Goal: Task Accomplishment & Management: Manage account settings

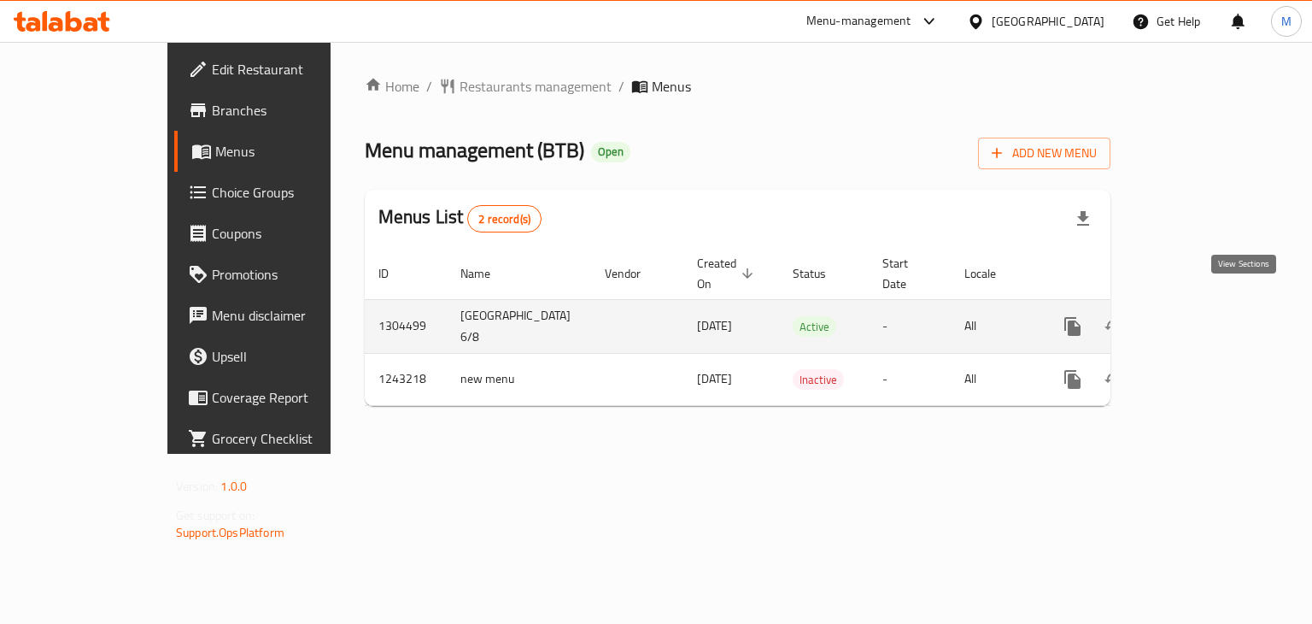
click at [1216, 316] on link "enhanced table" at bounding box center [1195, 326] width 41 height 41
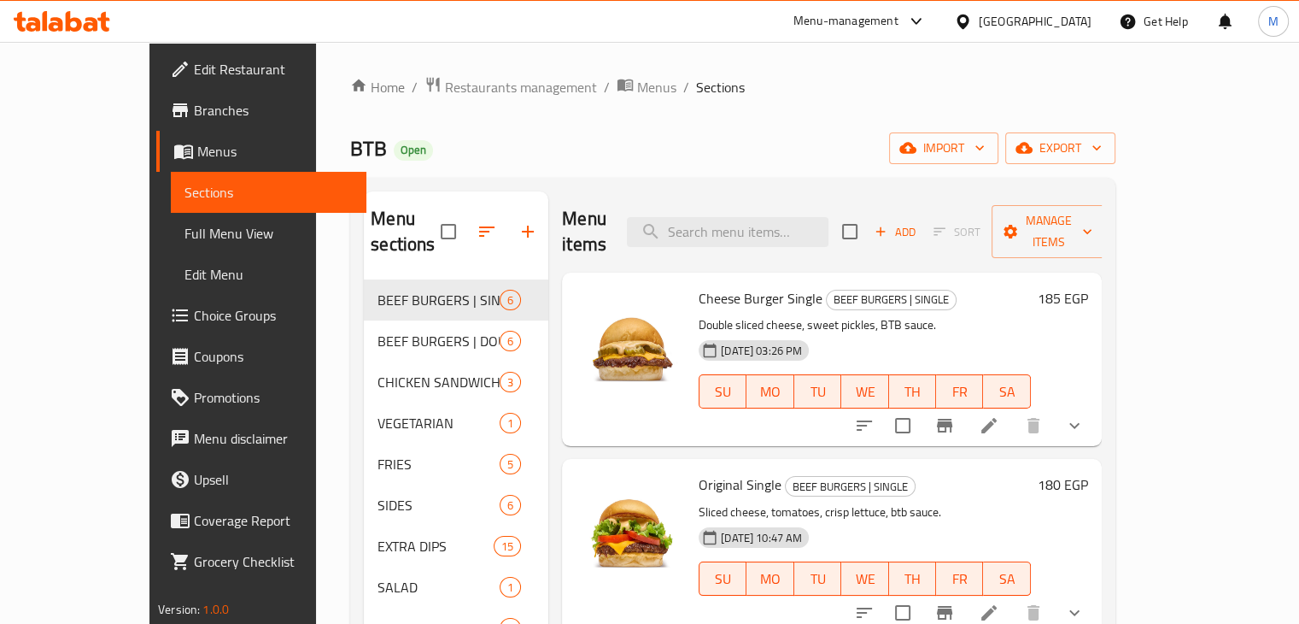
click at [194, 319] on span "Choice Groups" at bounding box center [273, 315] width 159 height 21
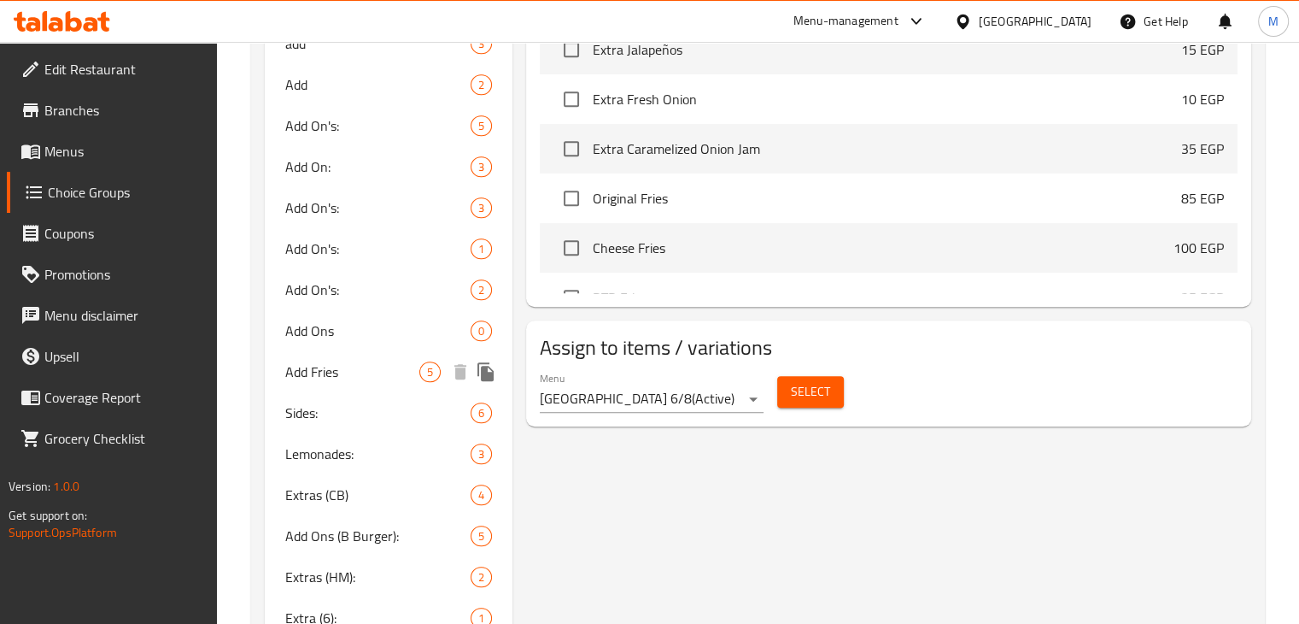
scroll to position [934, 0]
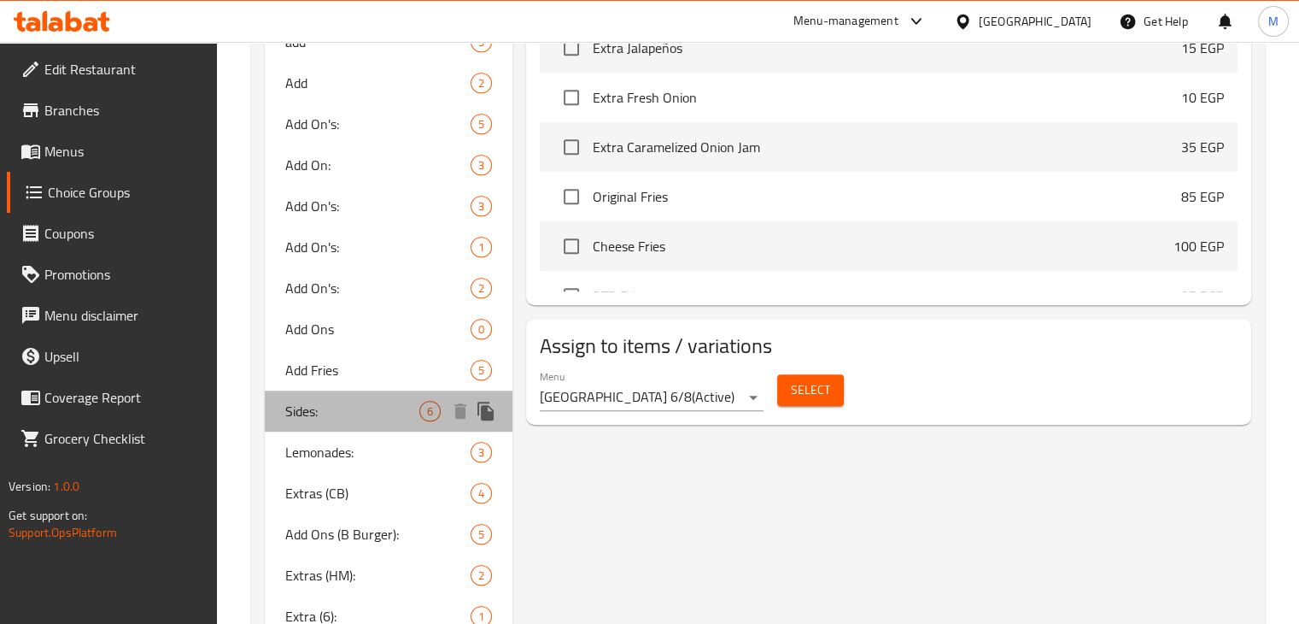
click at [328, 401] on span "Sides:" at bounding box center [352, 411] width 135 height 21
type input "Sides:"
type input "سايدز:"
type input "1"
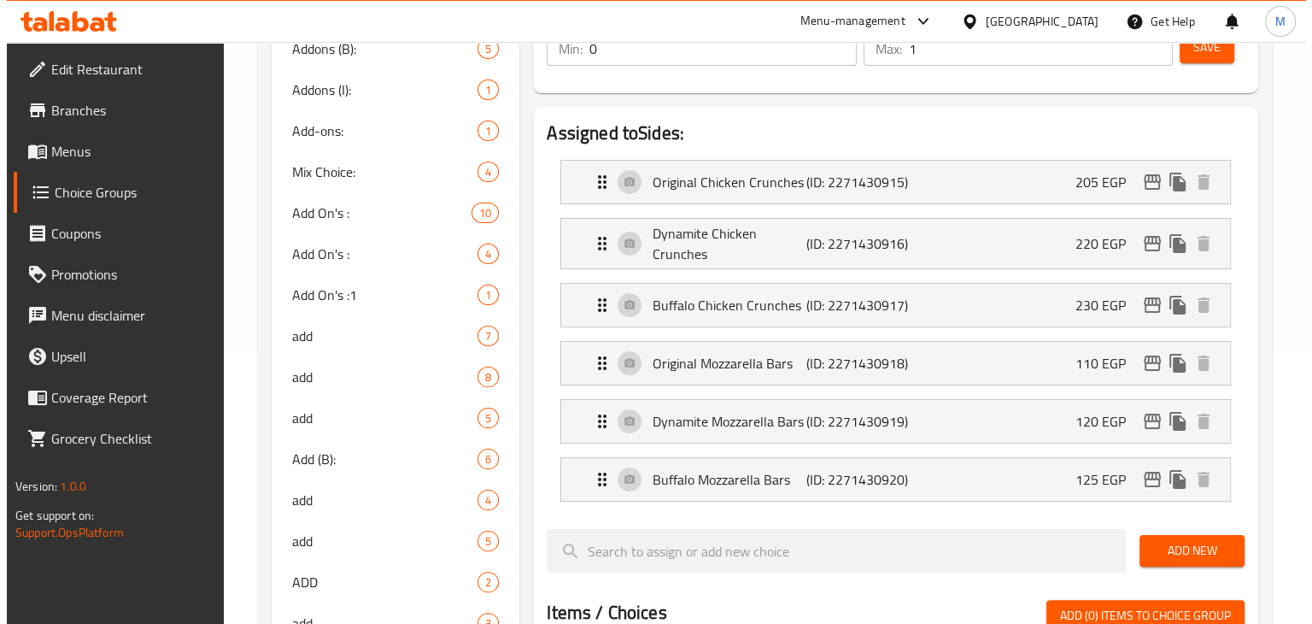
scroll to position [268, 0]
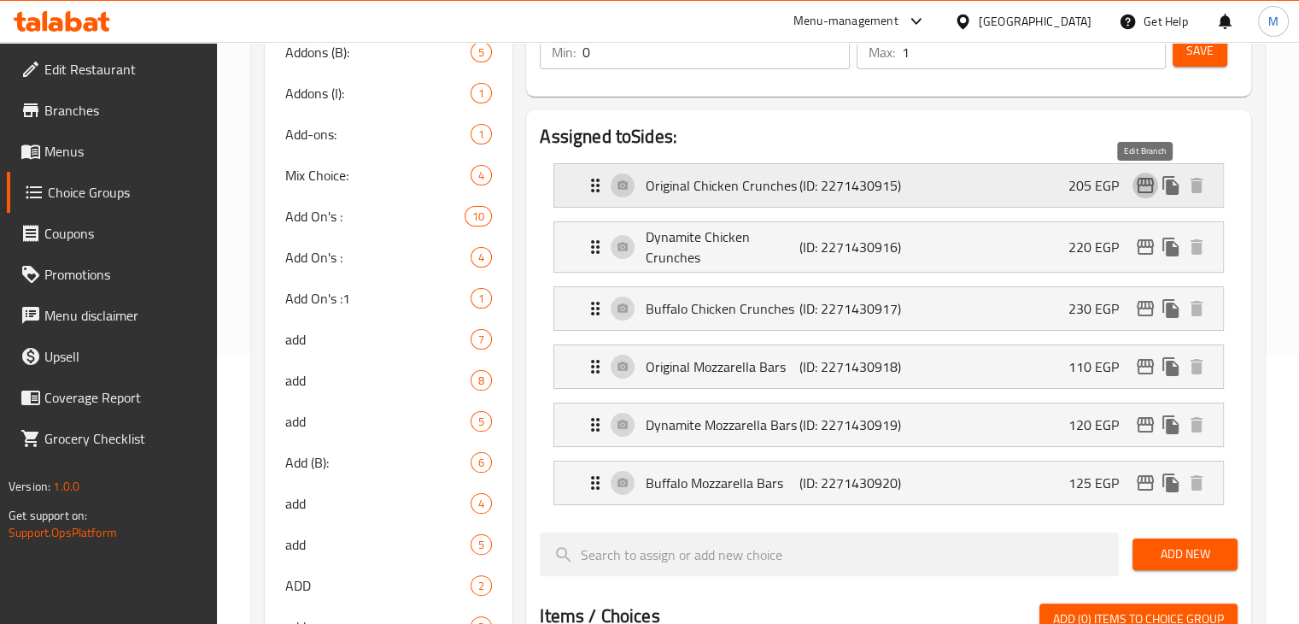
click at [1146, 179] on icon "edit" at bounding box center [1145, 185] width 17 height 15
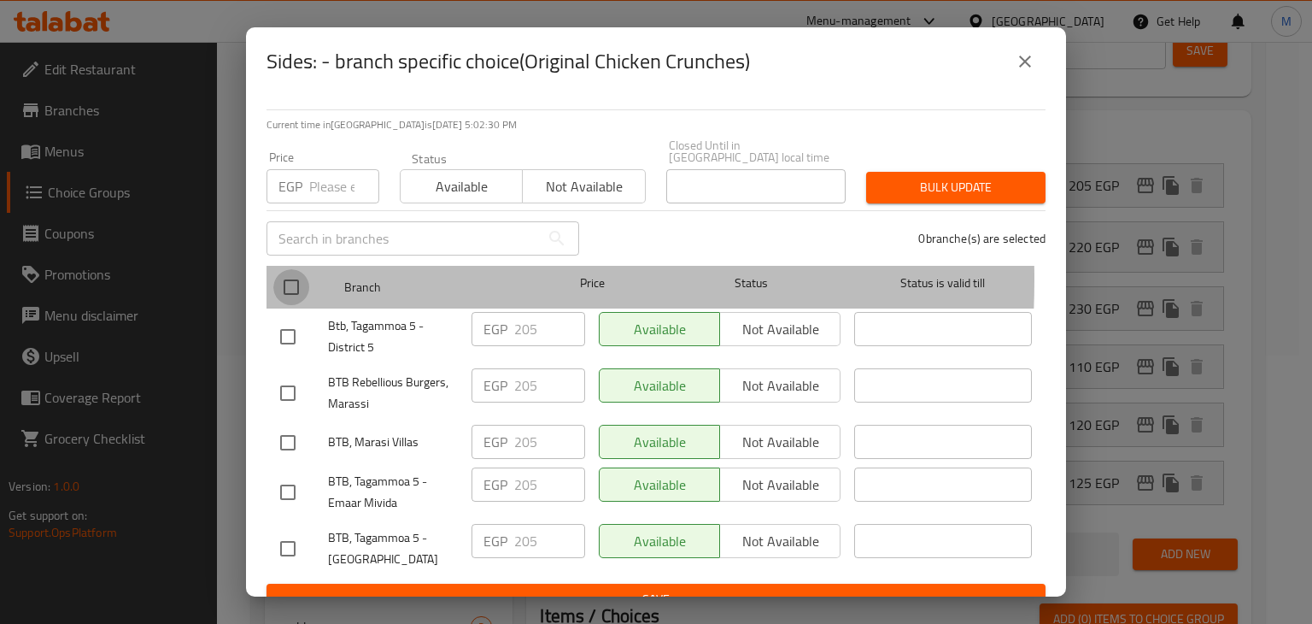
click at [274, 269] on input "checkbox" at bounding box center [291, 287] width 36 height 36
checkbox input "true"
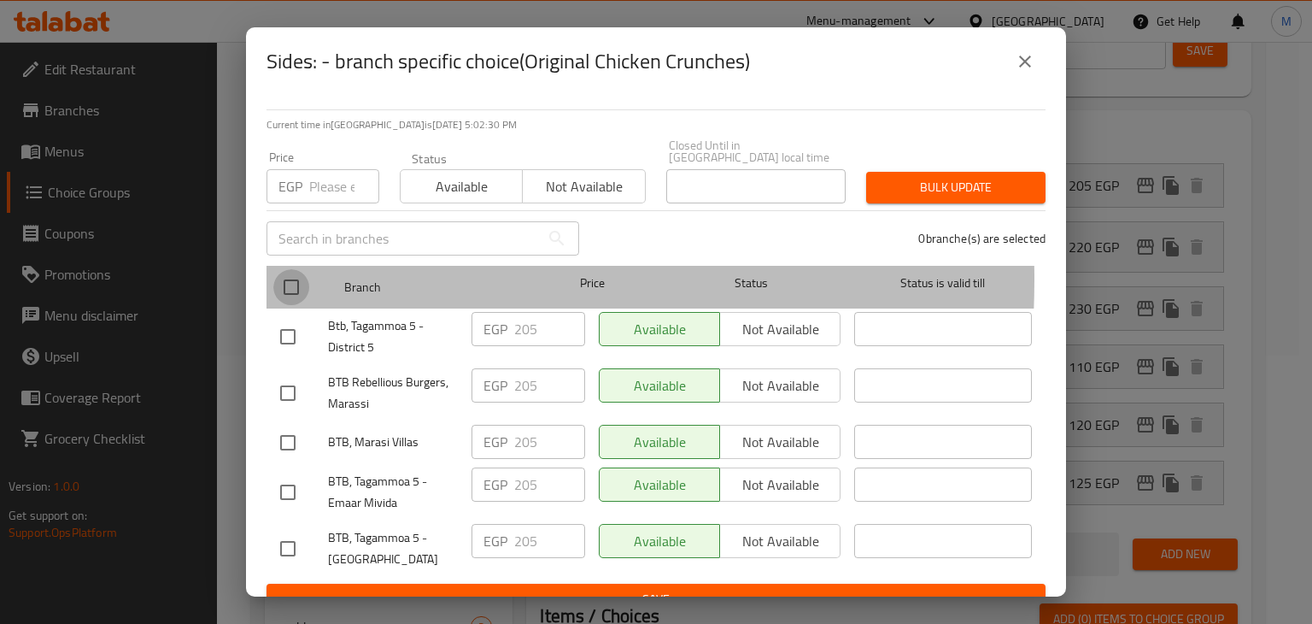
checkbox input "true"
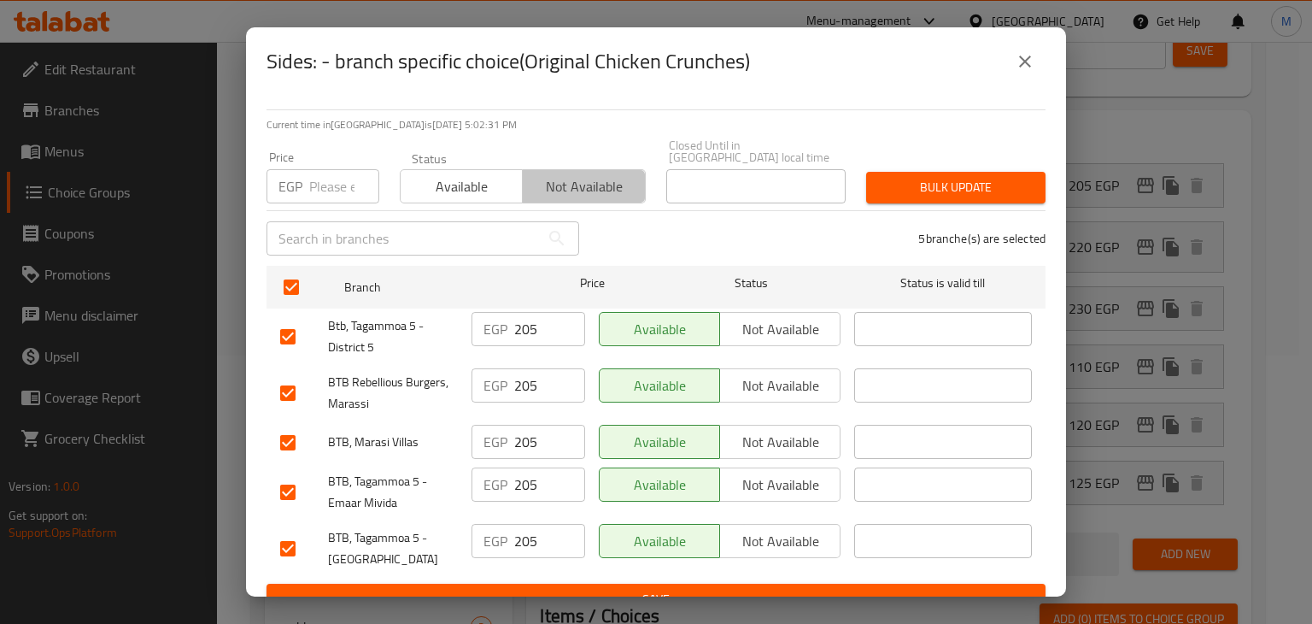
click at [543, 184] on span "Not available" at bounding box center [584, 186] width 108 height 25
click at [756, 589] on span "Save" at bounding box center [656, 599] width 752 height 21
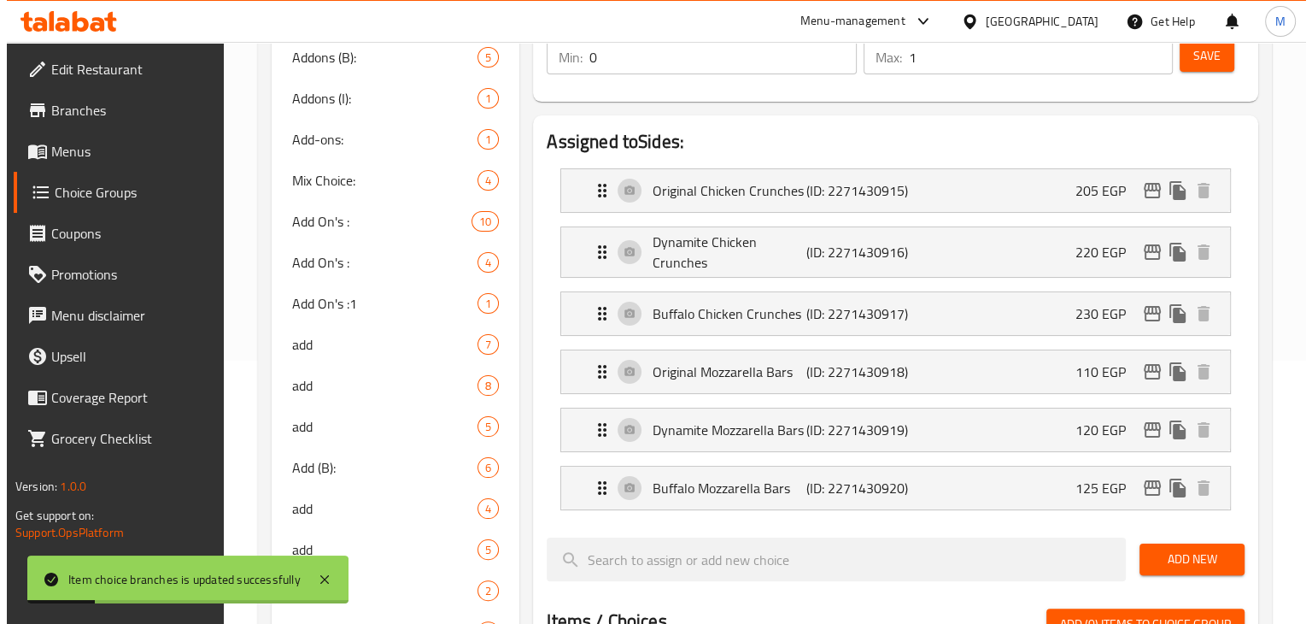
scroll to position [249, 0]
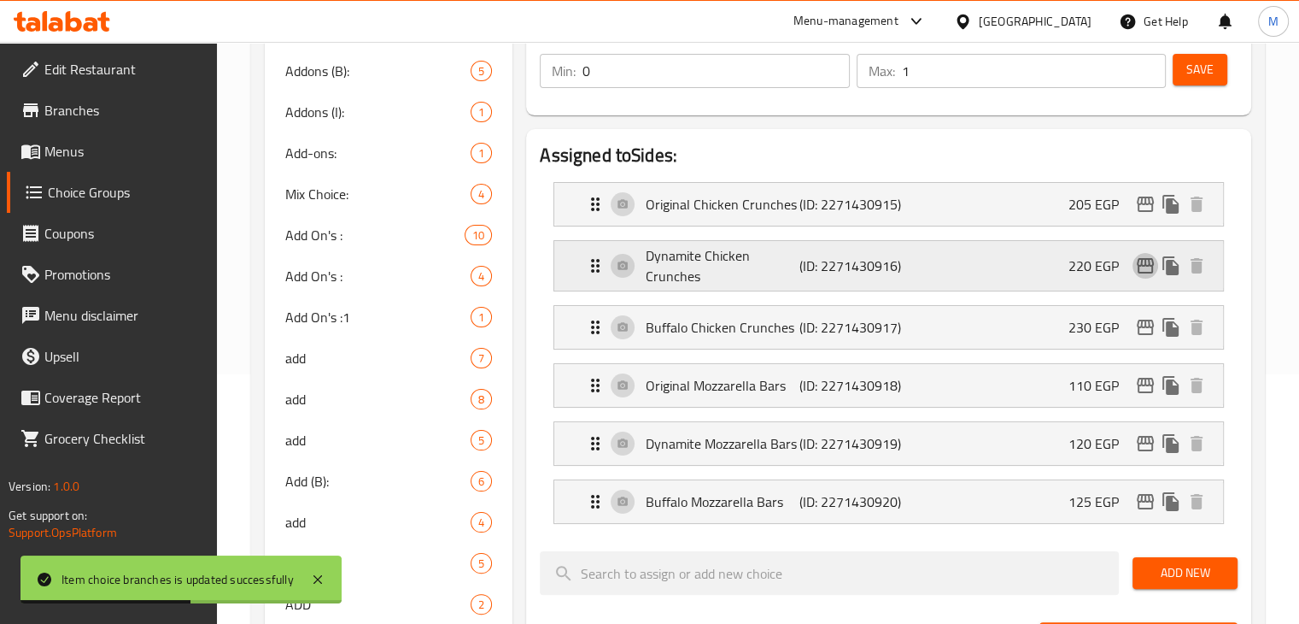
click at [1145, 263] on icon "edit" at bounding box center [1145, 265] width 17 height 15
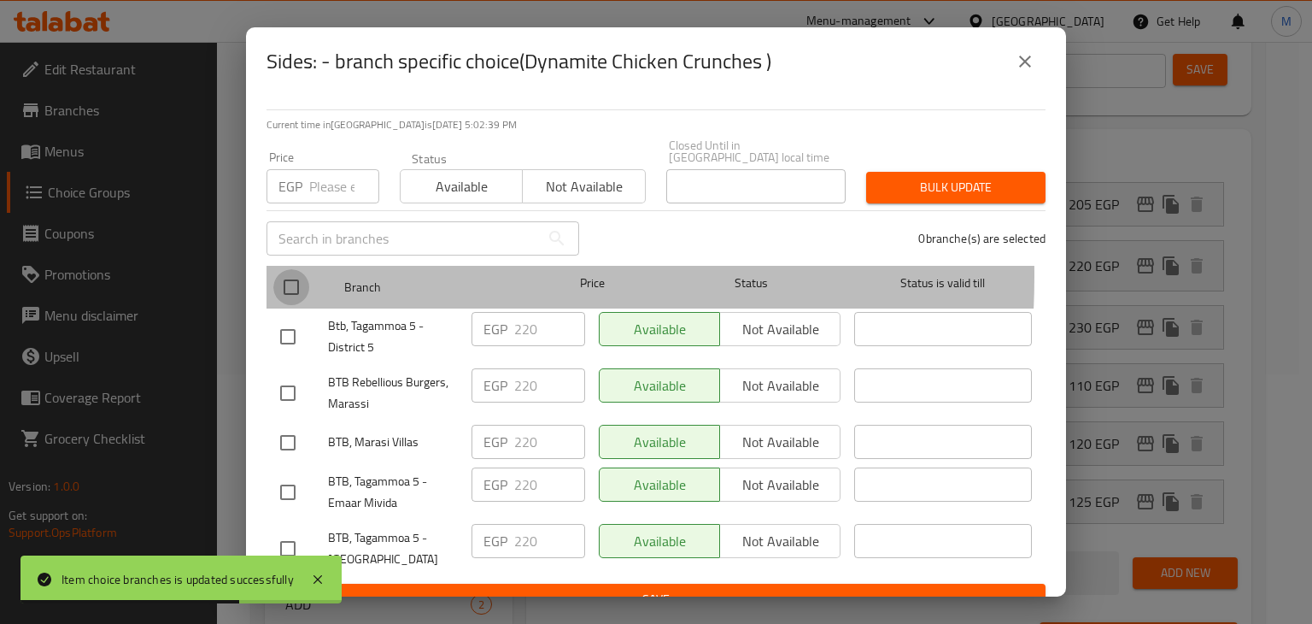
click at [308, 269] on input "checkbox" at bounding box center [291, 287] width 36 height 36
checkbox input "true"
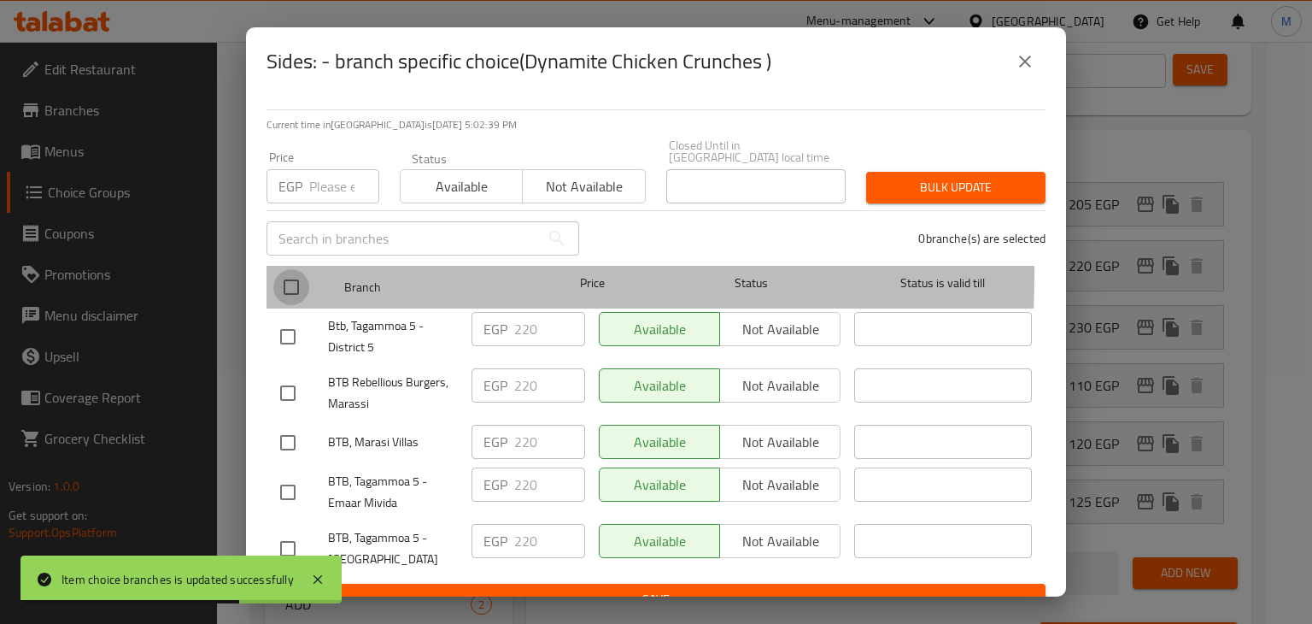
checkbox input "true"
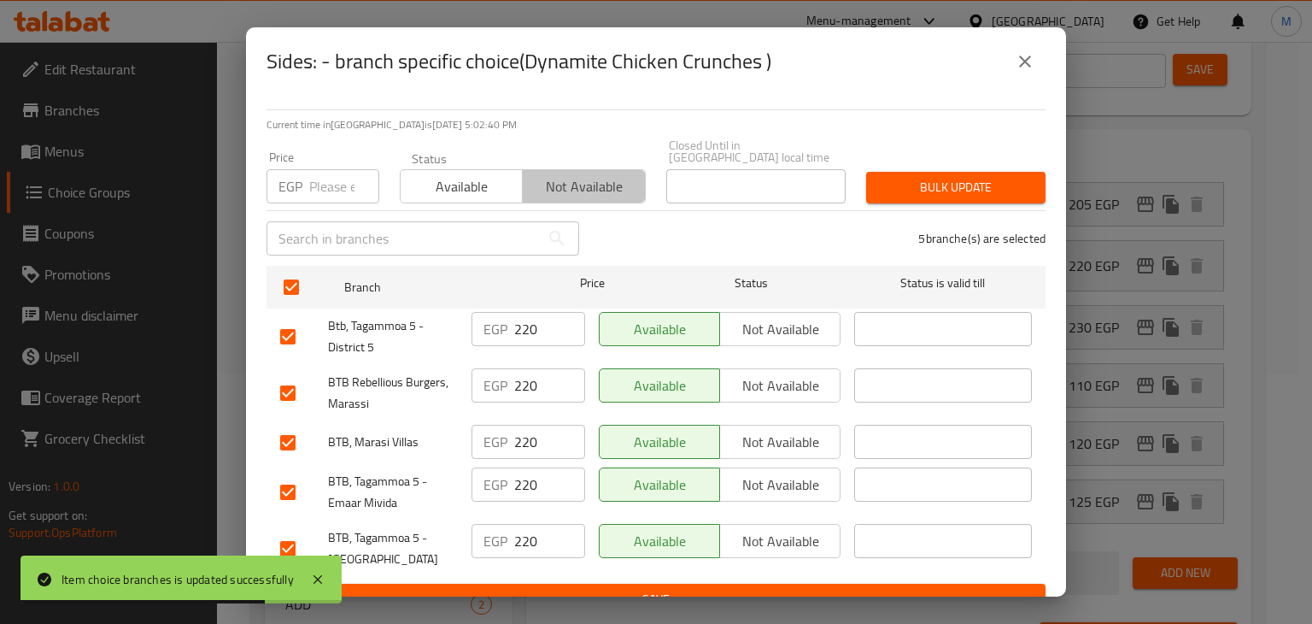
click at [577, 185] on span "Not available" at bounding box center [584, 186] width 108 height 25
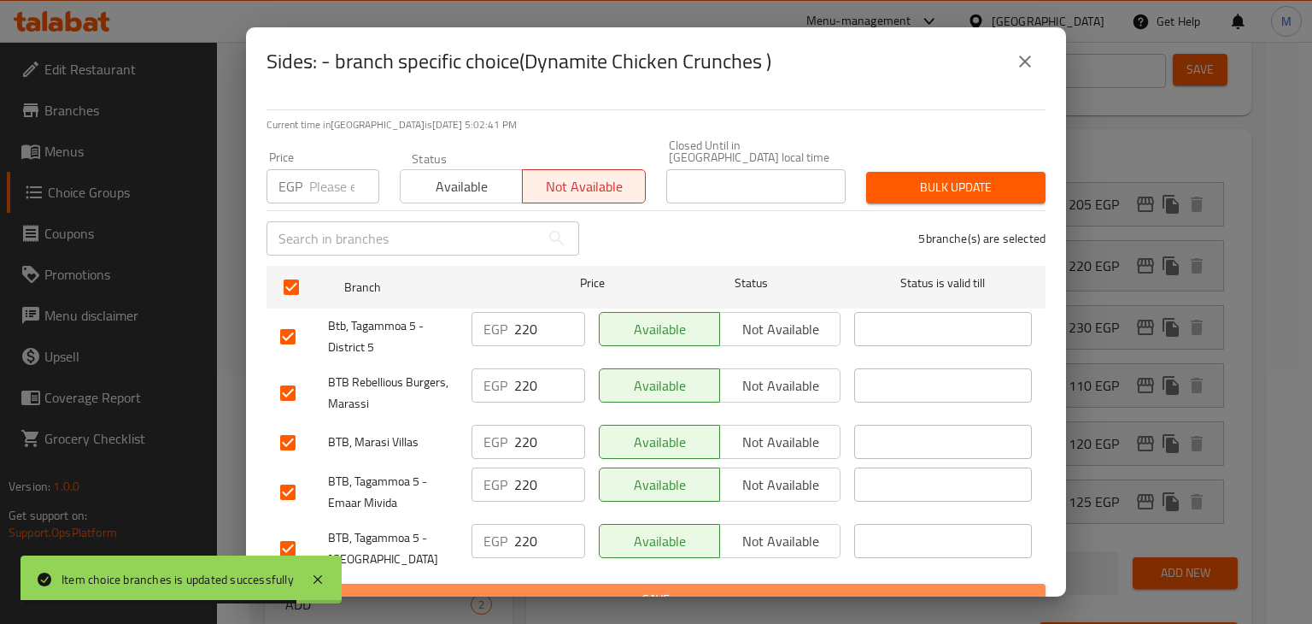
click at [821, 589] on span "Save" at bounding box center [656, 599] width 752 height 21
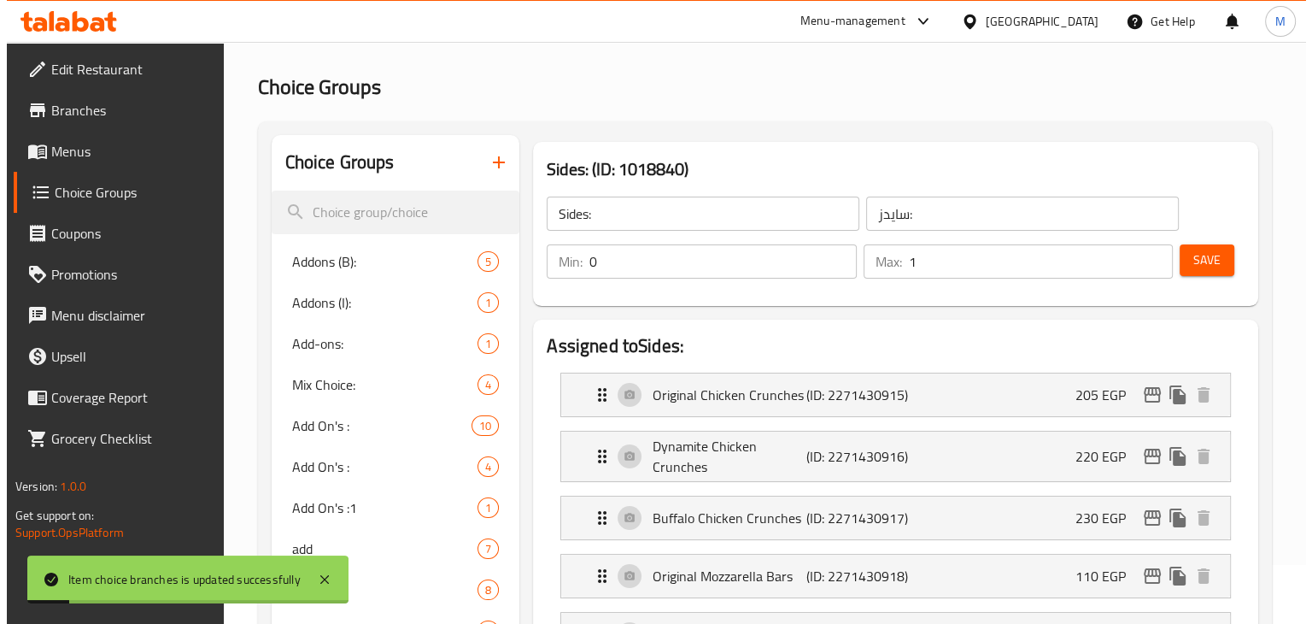
scroll to position [51, 0]
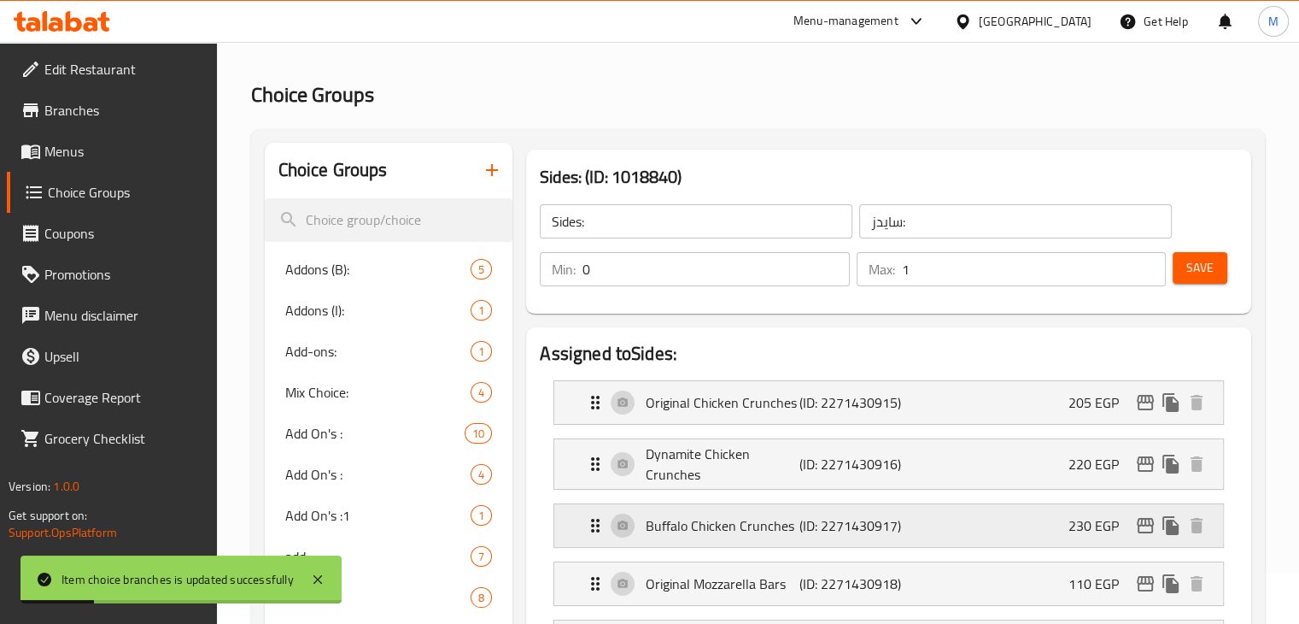
click at [1142, 526] on icon "edit" at bounding box center [1145, 525] width 21 height 21
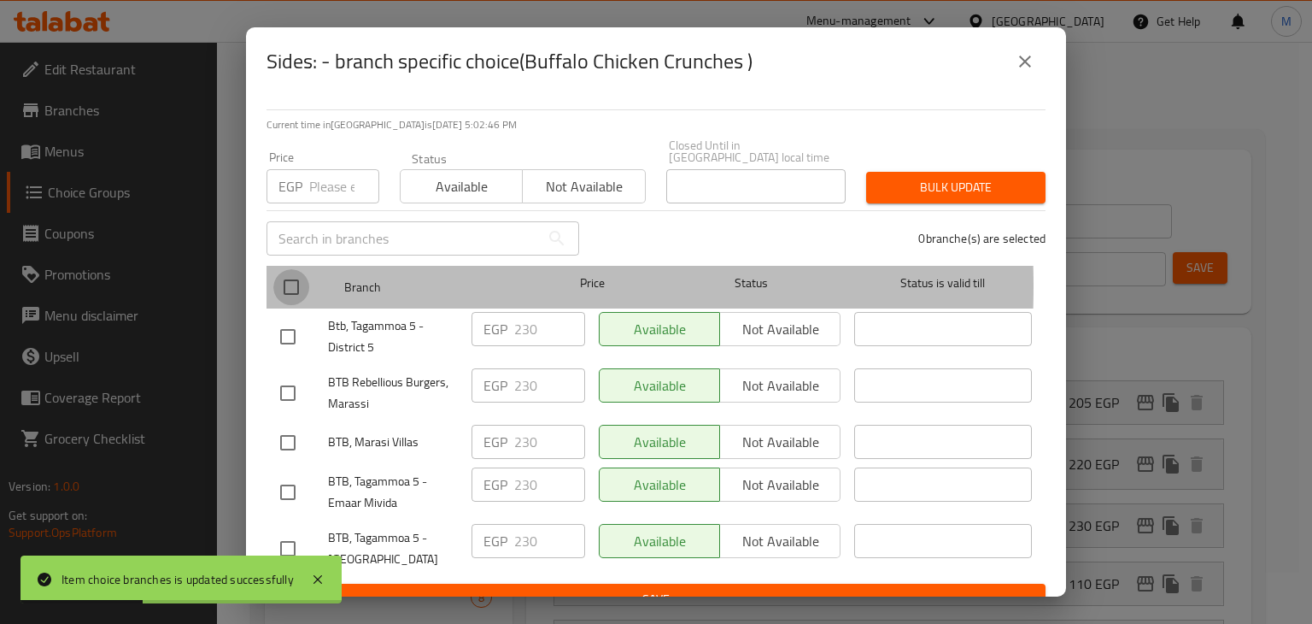
click at [289, 274] on input "checkbox" at bounding box center [291, 287] width 36 height 36
checkbox input "true"
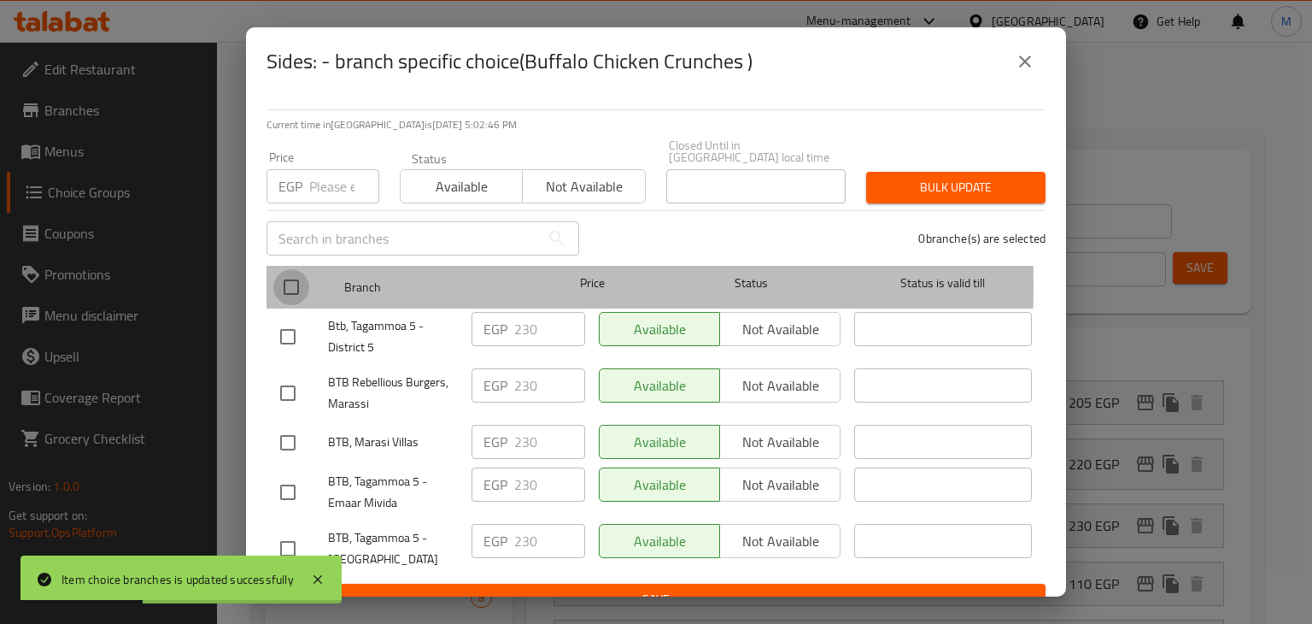
checkbox input "true"
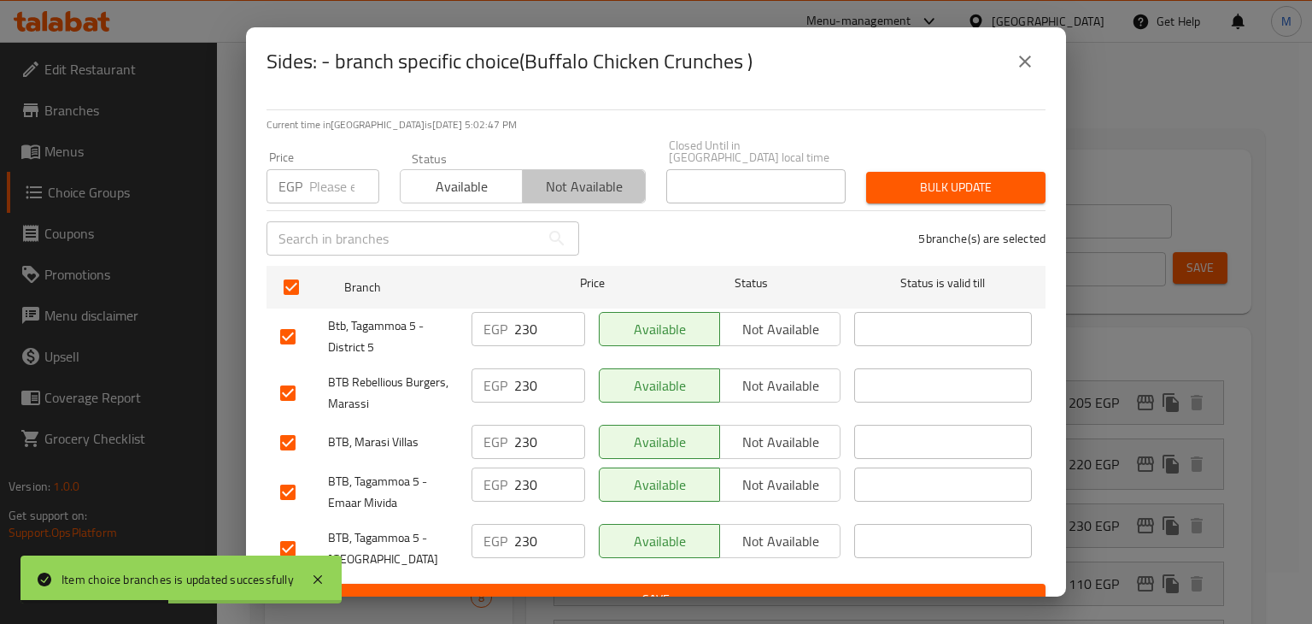
click at [531, 185] on span "Not available" at bounding box center [584, 186] width 108 height 25
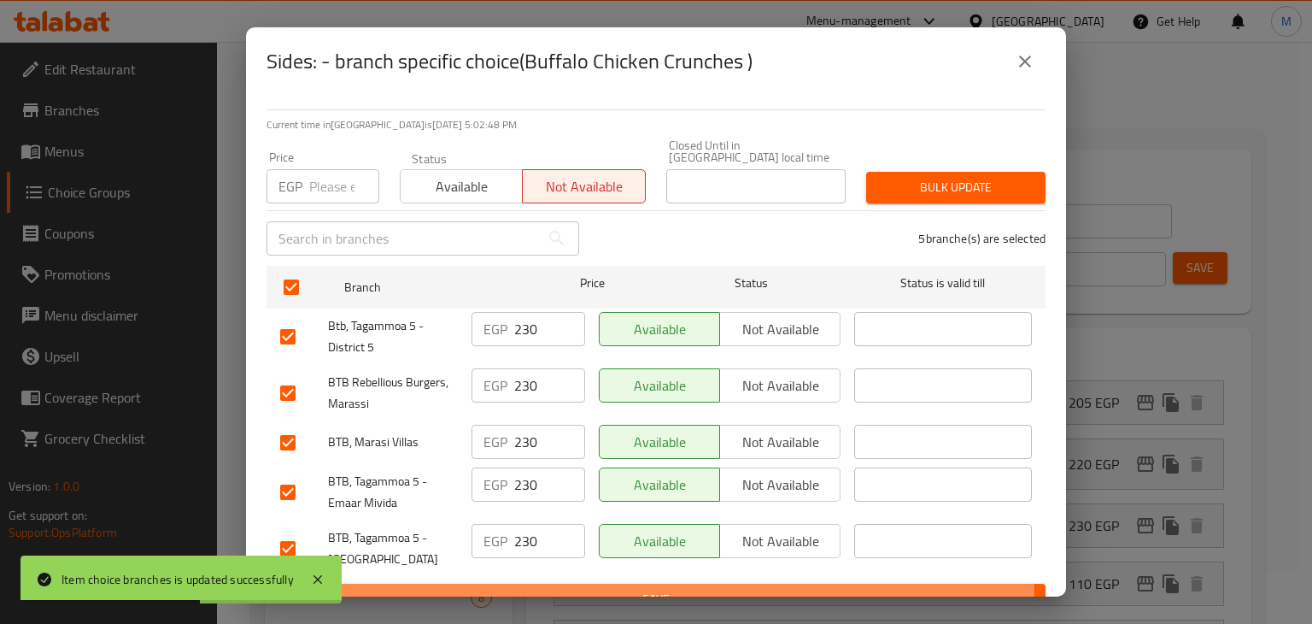
click at [649, 589] on span "Save" at bounding box center [656, 599] width 752 height 21
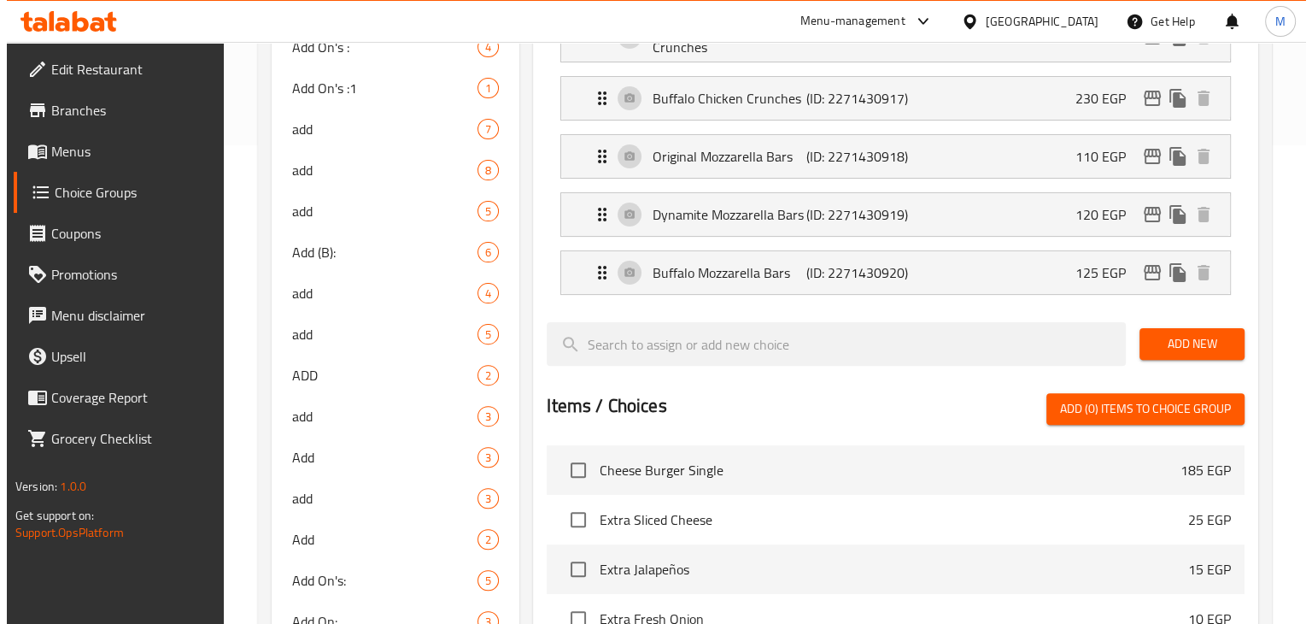
scroll to position [0, 0]
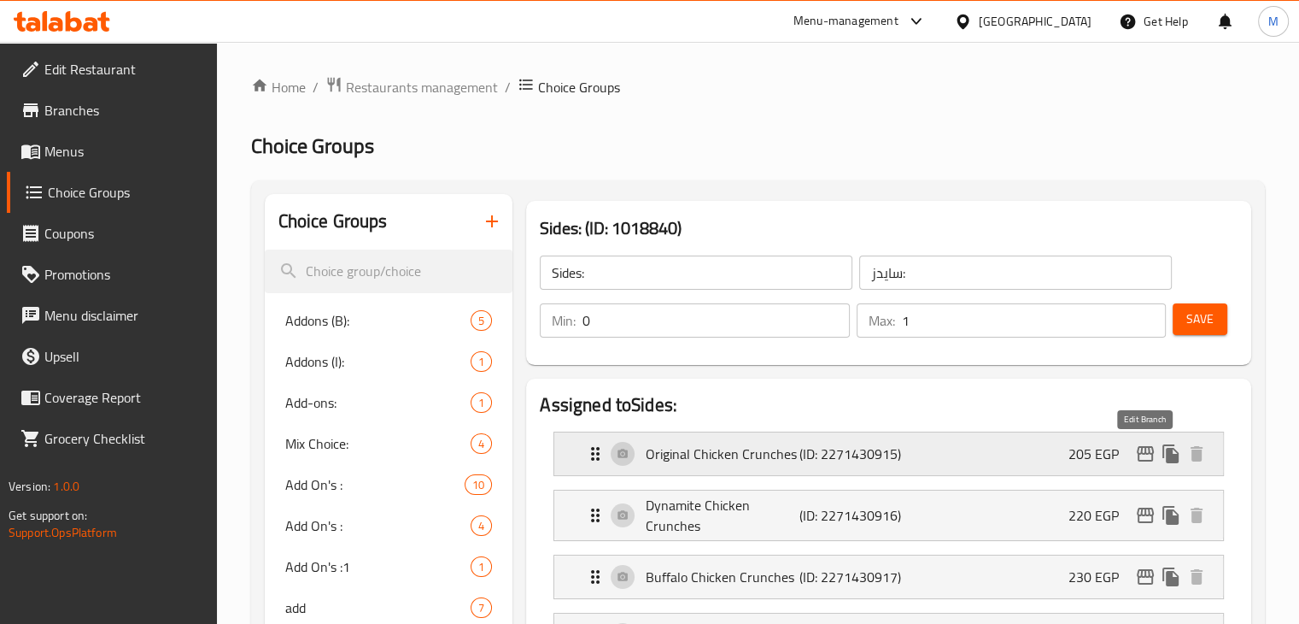
click at [1148, 453] on icon "edit" at bounding box center [1145, 453] width 17 height 15
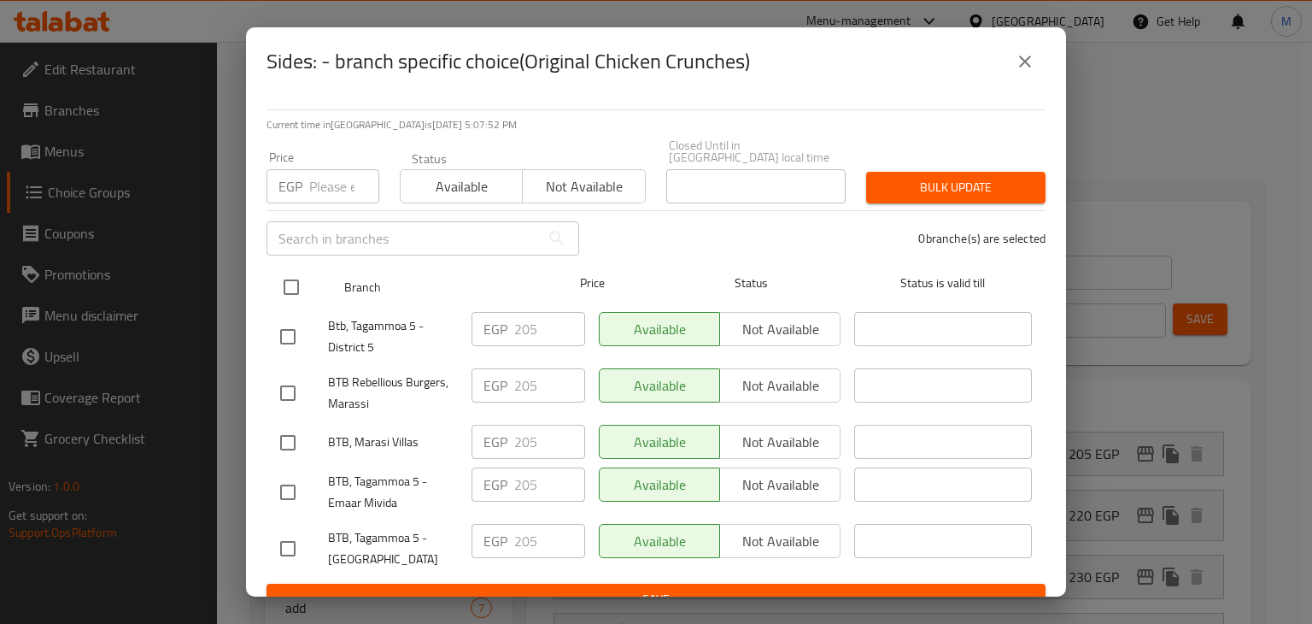
click at [299, 269] on input "checkbox" at bounding box center [291, 287] width 36 height 36
checkbox input "true"
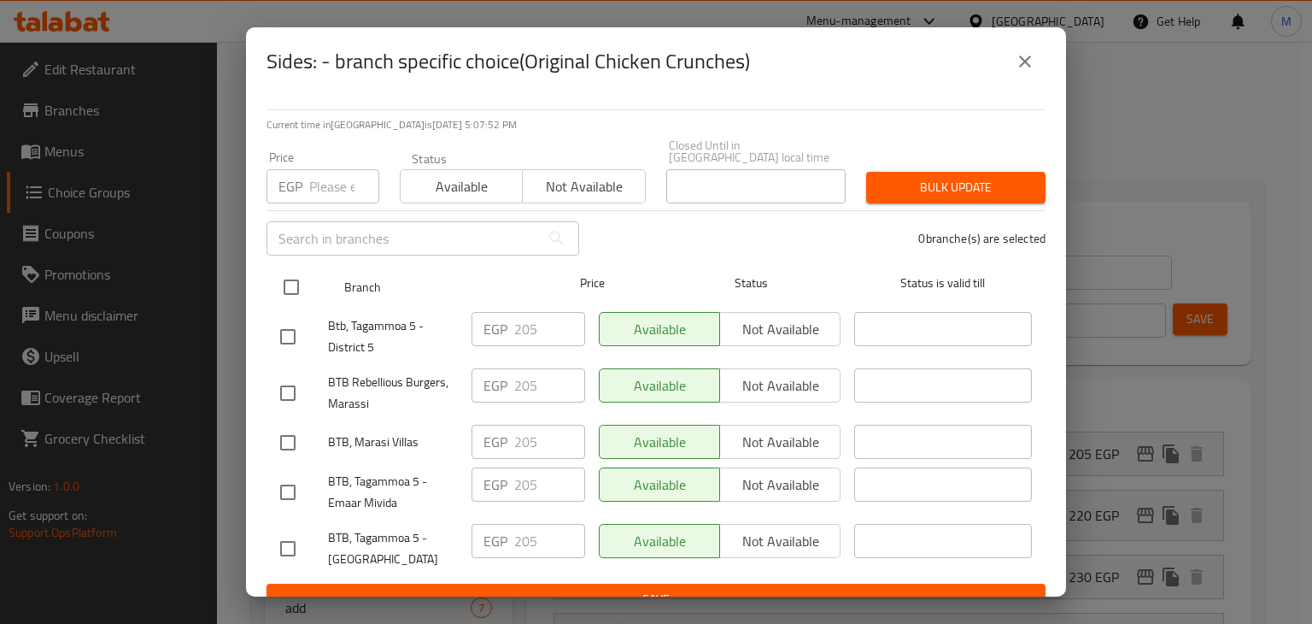
checkbox input "true"
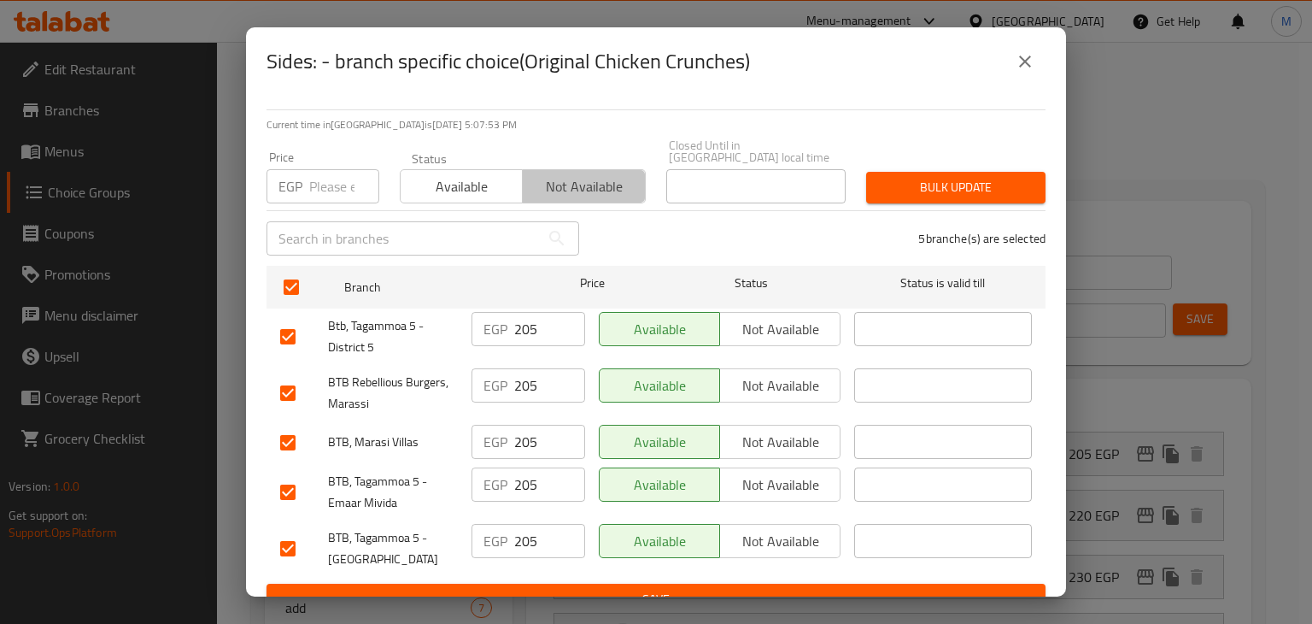
click at [568, 189] on button "Not available" at bounding box center [583, 186] width 123 height 34
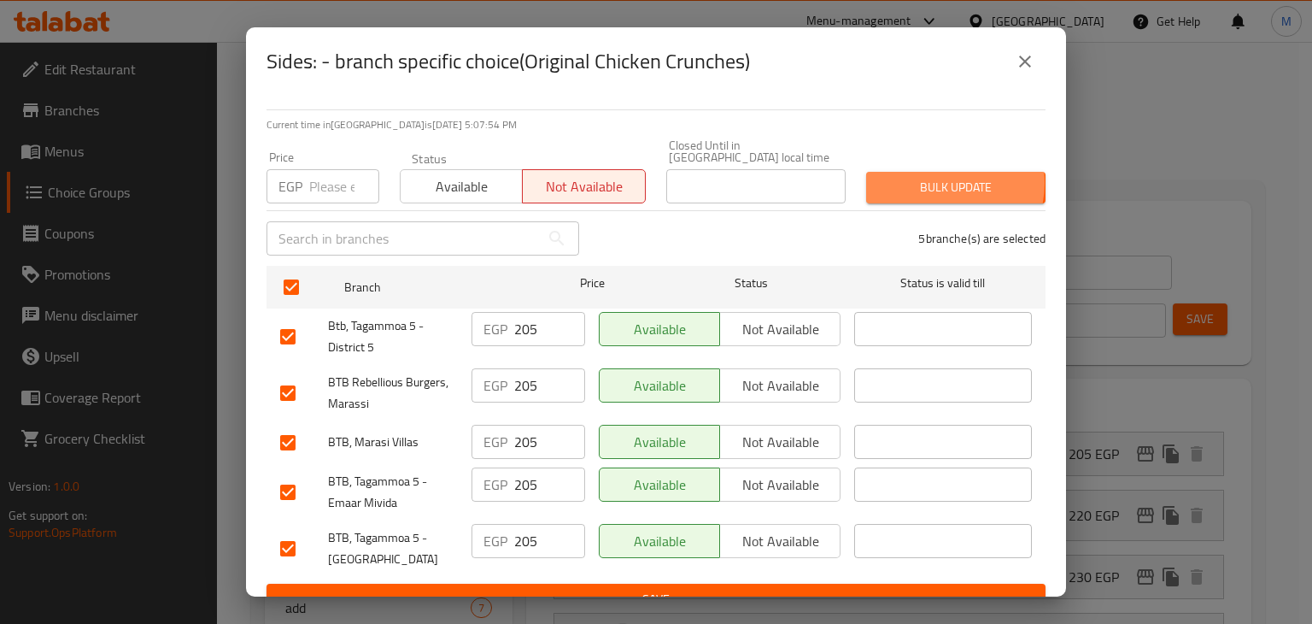
click at [926, 177] on span "Bulk update" at bounding box center [956, 187] width 152 height 21
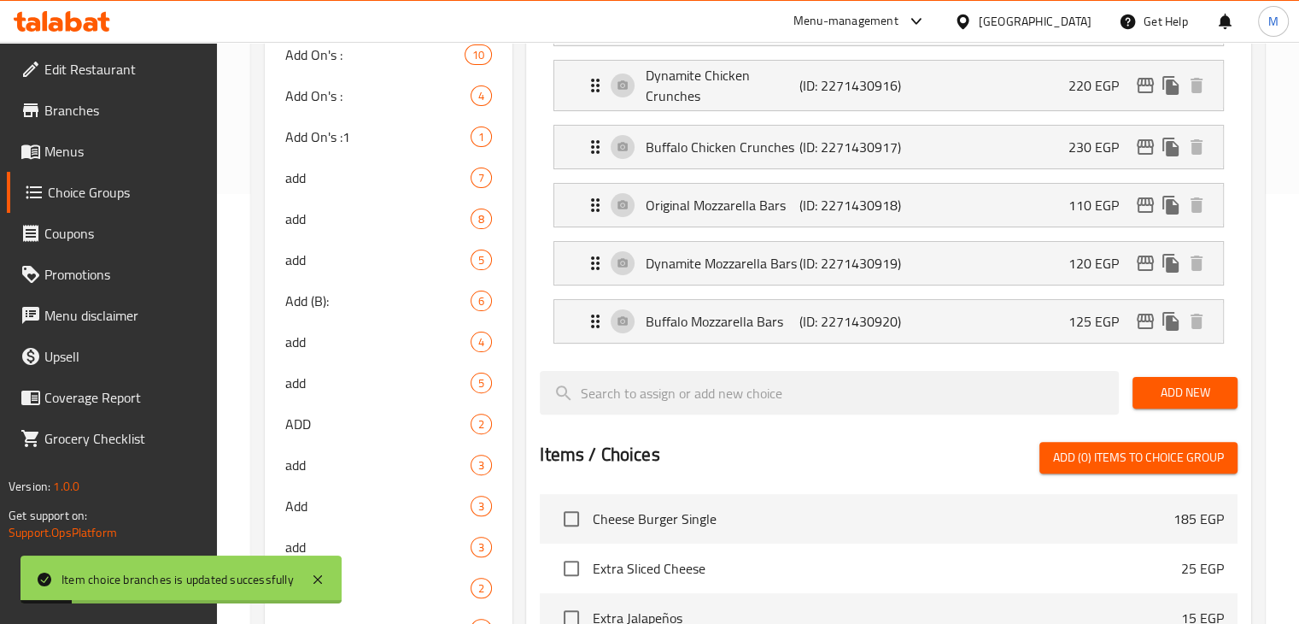
drag, startPoint x: 1051, startPoint y: 360, endPoint x: 1022, endPoint y: 414, distance: 61.2
click at [1022, 414] on div "Assigned to Sides: Original Chicken Crunches (ID: 2271430915) 205 EGP Name (En)…" at bounding box center [888, 412] width 725 height 926
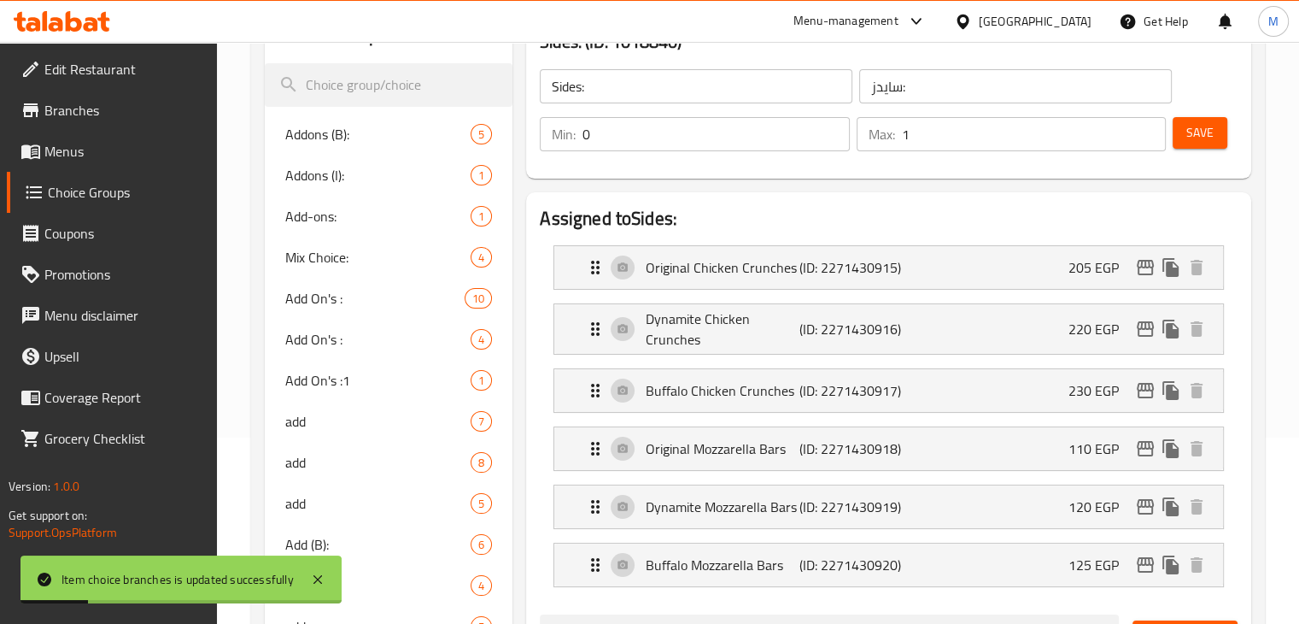
scroll to position [176, 0]
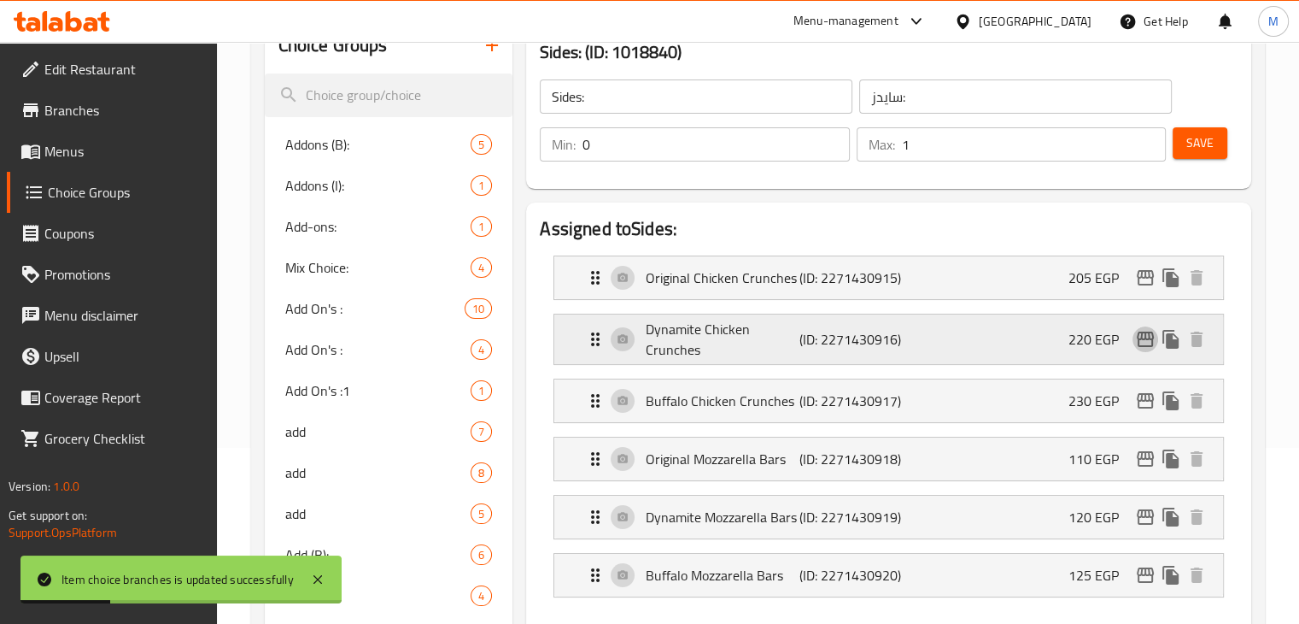
click at [1155, 349] on icon "edit" at bounding box center [1145, 339] width 21 height 21
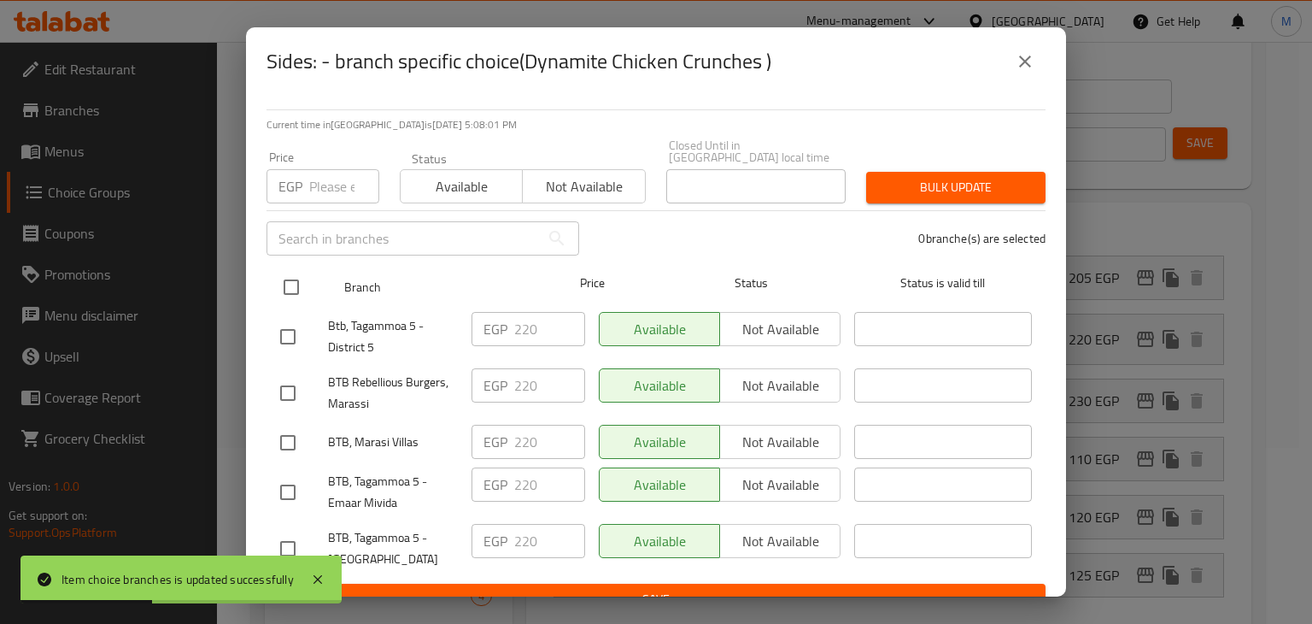
click at [292, 271] on input "checkbox" at bounding box center [291, 287] width 36 height 36
checkbox input "true"
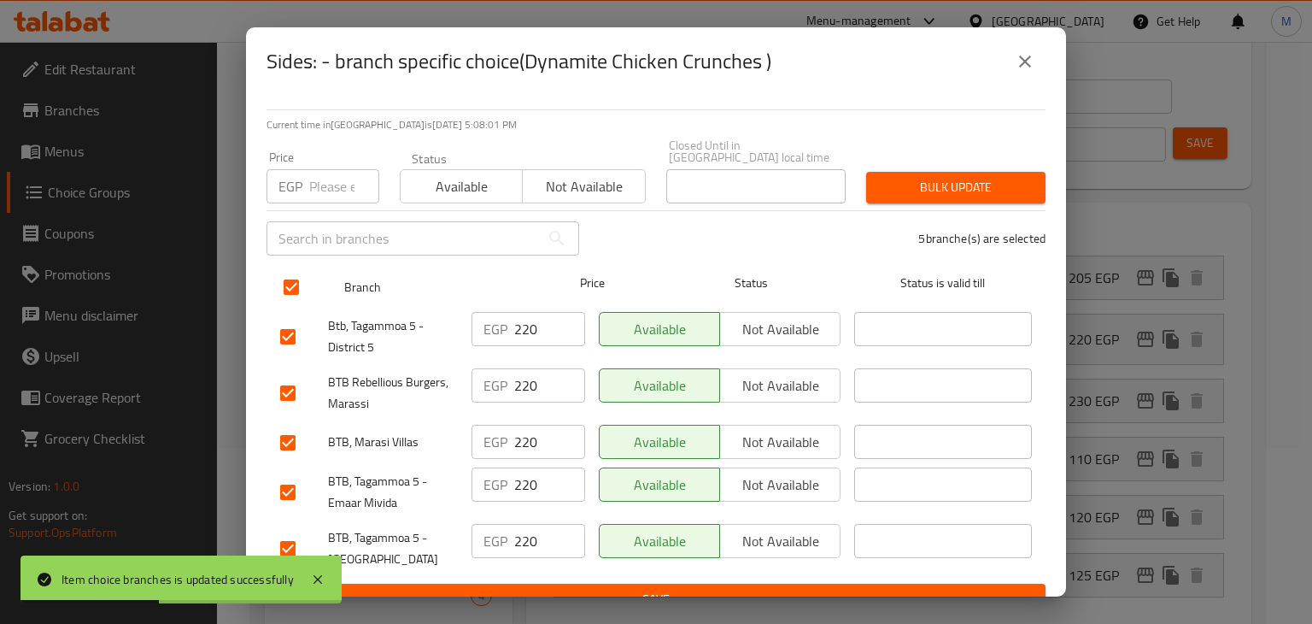
checkbox input "true"
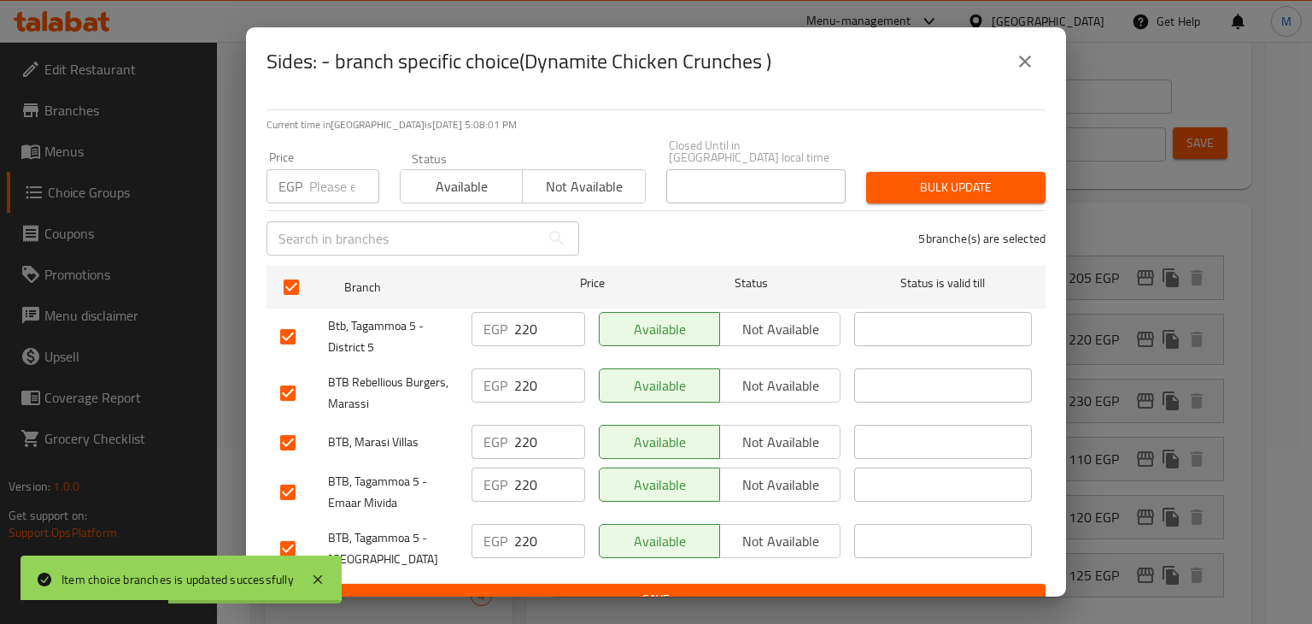
click at [606, 174] on span "Not available" at bounding box center [584, 186] width 108 height 25
click at [651, 589] on span "Save" at bounding box center [656, 599] width 752 height 21
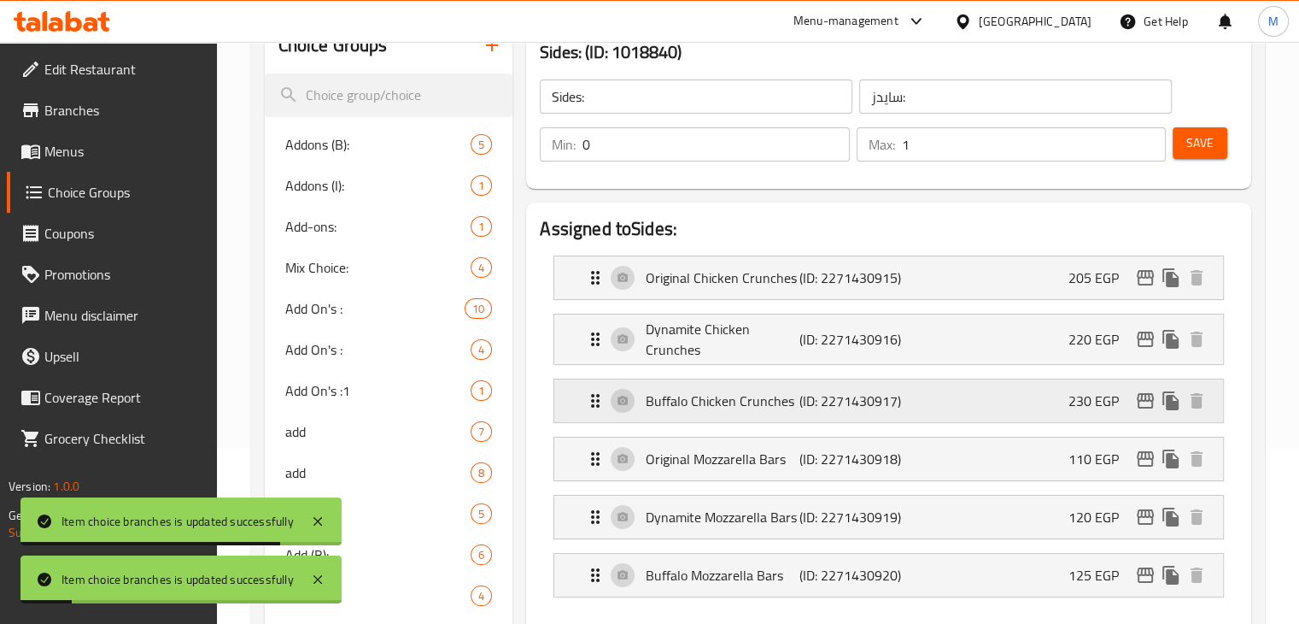
click at [1145, 407] on icon "edit" at bounding box center [1145, 400] width 17 height 15
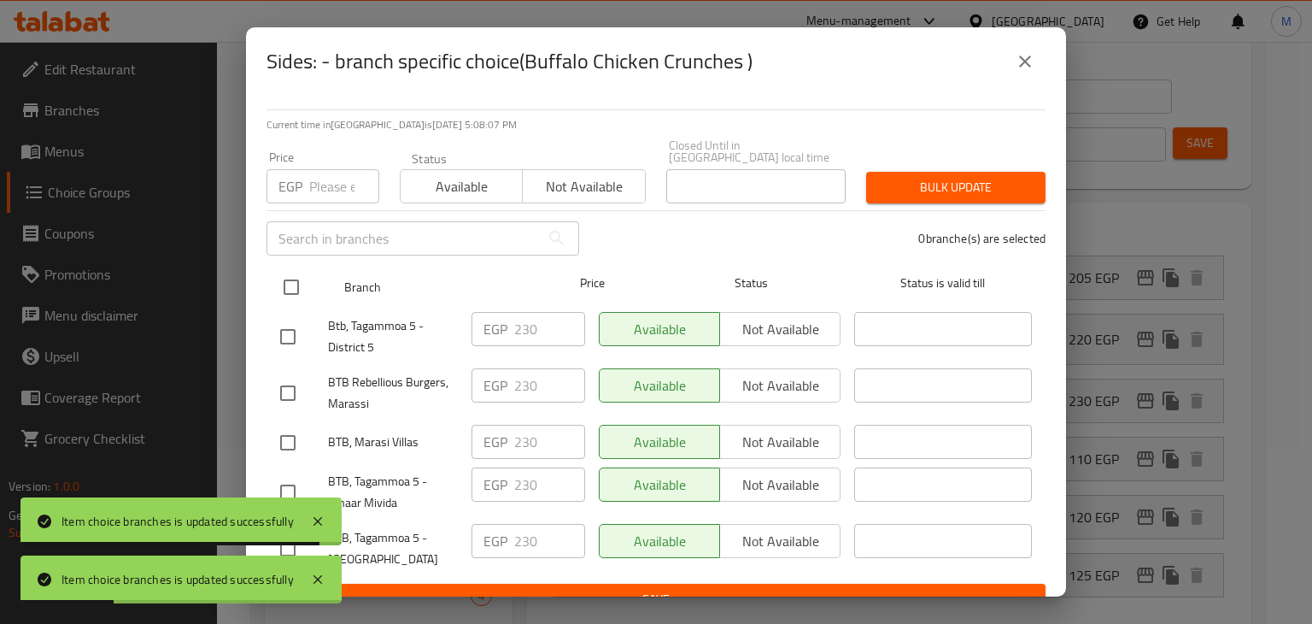
click at [294, 282] on input "checkbox" at bounding box center [291, 287] width 36 height 36
checkbox input "true"
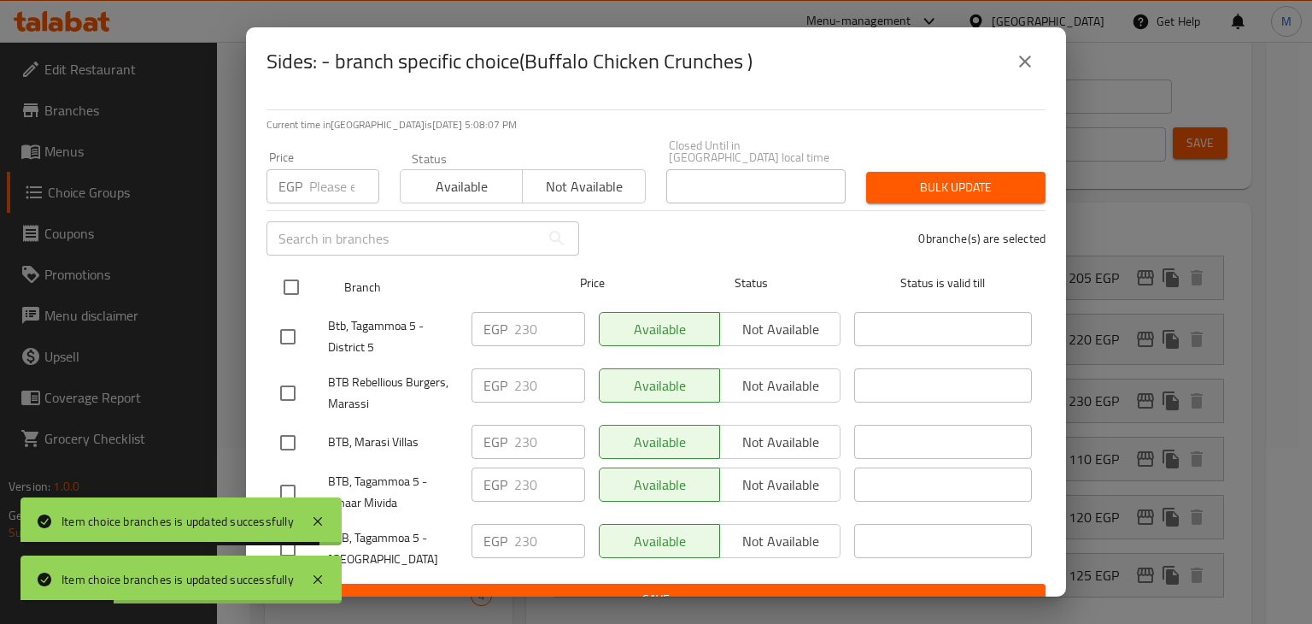
checkbox input "true"
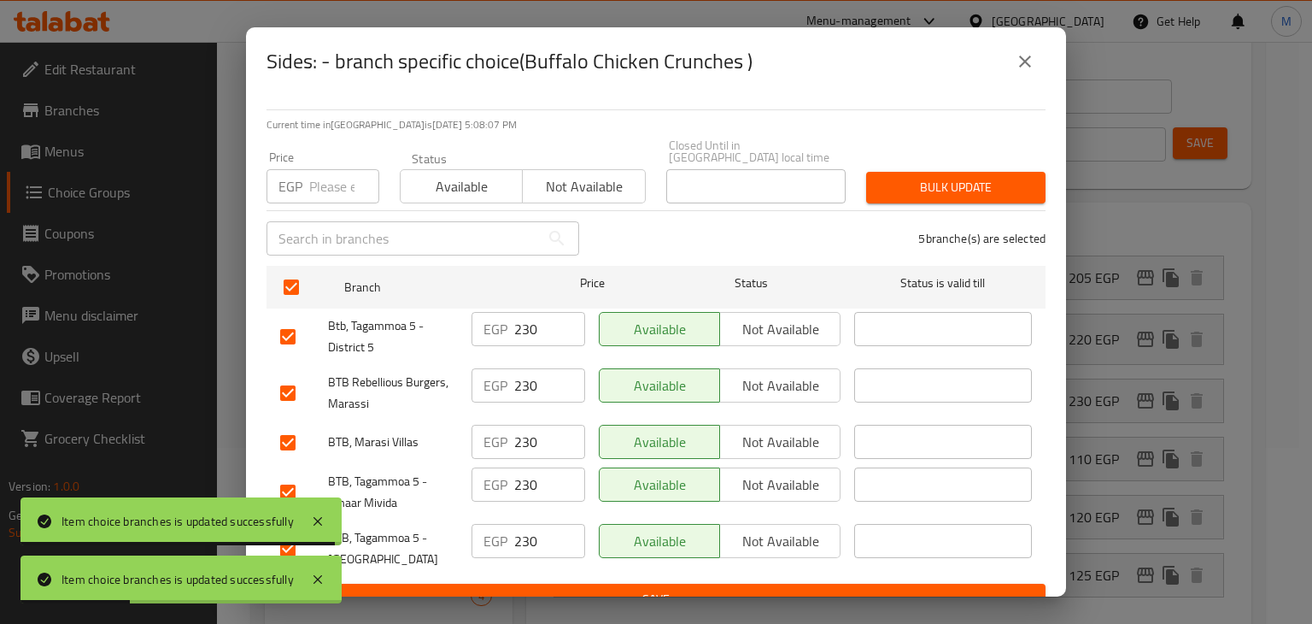
click at [548, 181] on span "Not available" at bounding box center [584, 186] width 108 height 25
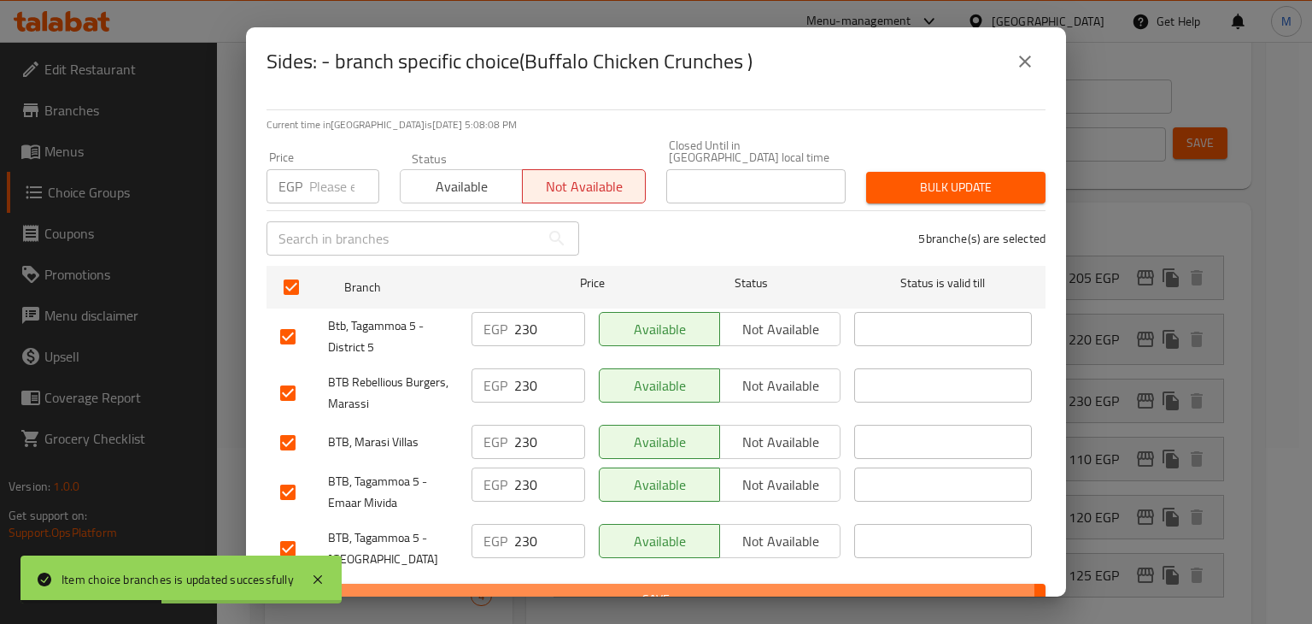
click at [577, 589] on span "Save" at bounding box center [656, 599] width 752 height 21
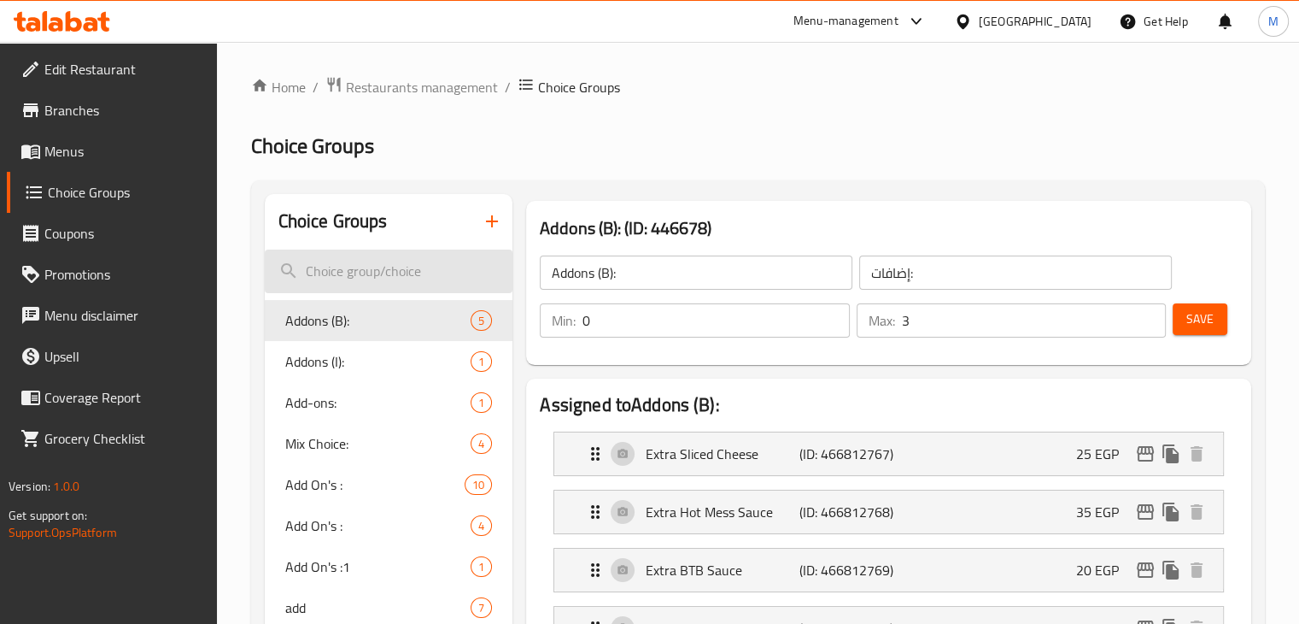
click at [384, 272] on input "search" at bounding box center [389, 271] width 249 height 44
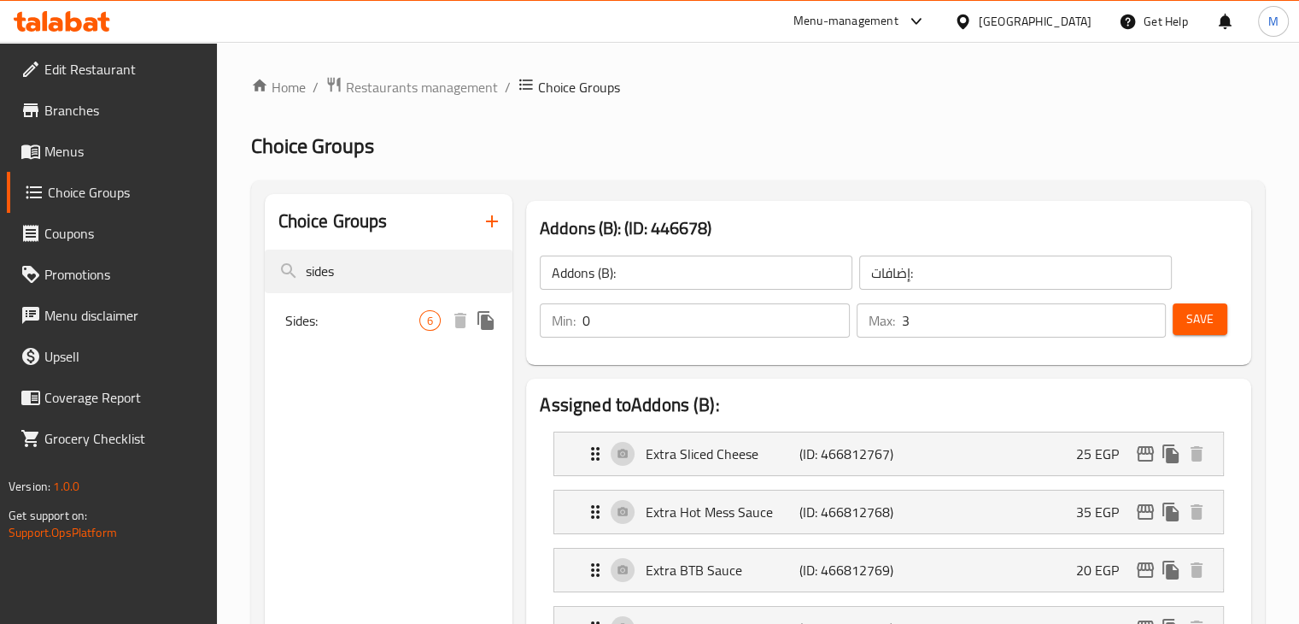
type input "sides"
click at [336, 329] on span "Sides:" at bounding box center [352, 320] width 135 height 21
type input "Sides:"
type input "سايدز:"
type input "1"
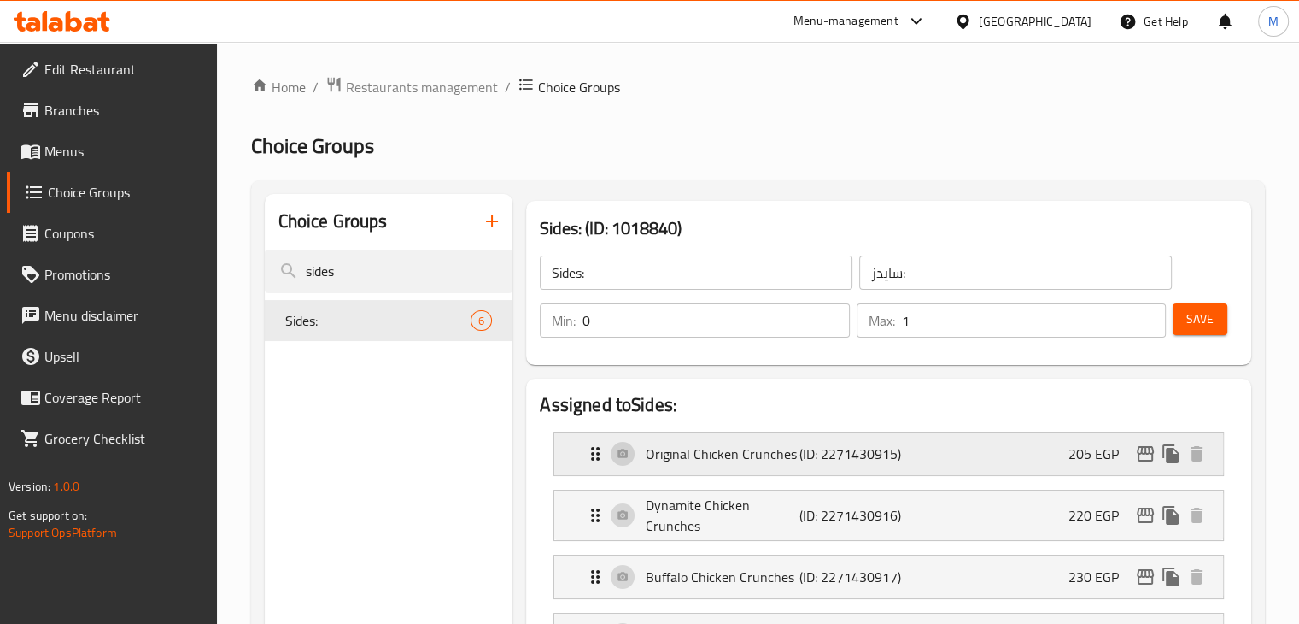
click at [1142, 459] on icon "edit" at bounding box center [1145, 453] width 21 height 21
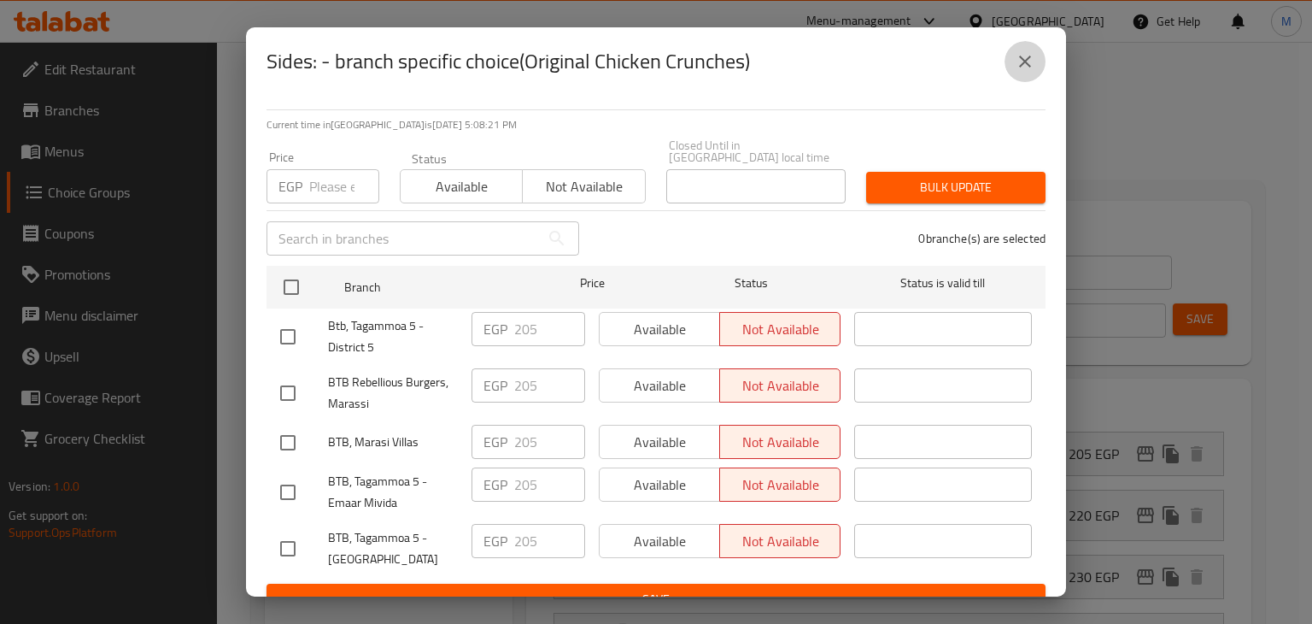
click at [1018, 53] on icon "close" at bounding box center [1025, 61] width 21 height 21
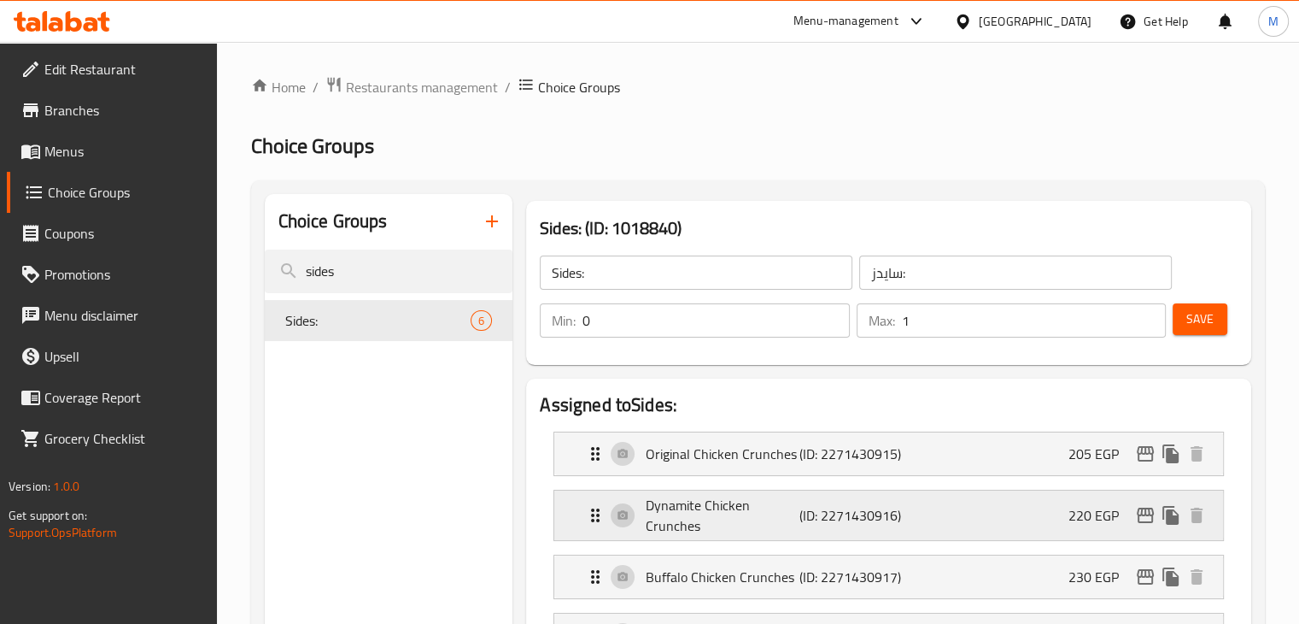
click at [1145, 519] on icon "edit" at bounding box center [1145, 515] width 21 height 21
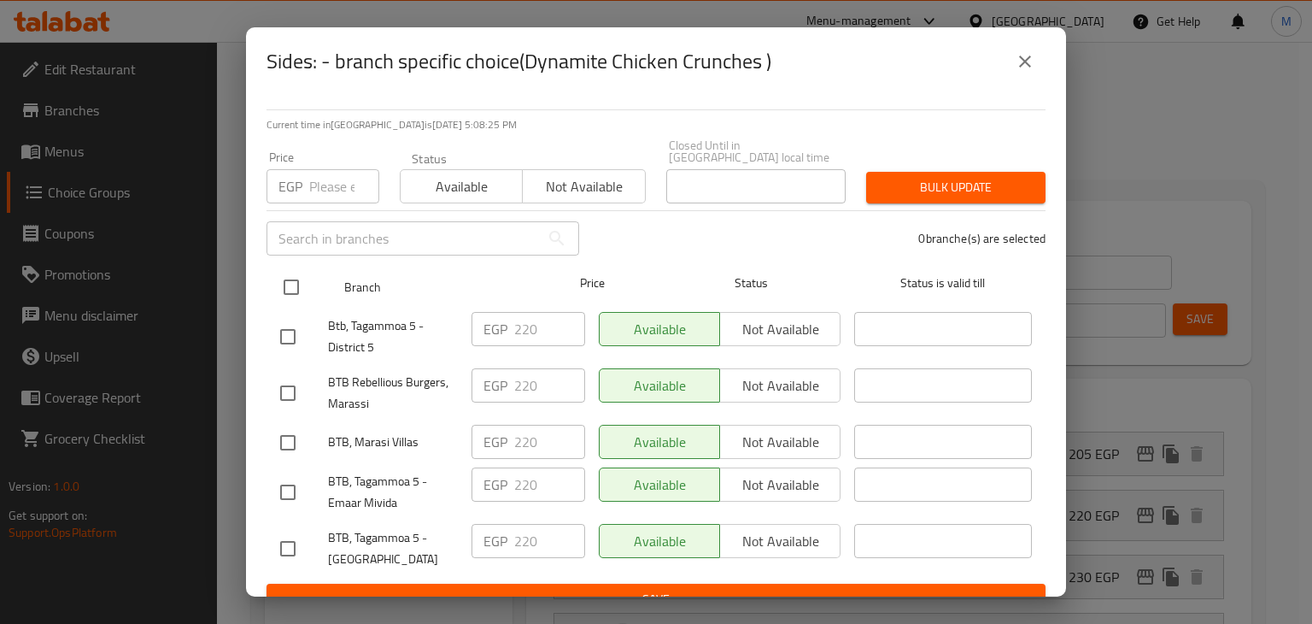
click at [290, 272] on input "checkbox" at bounding box center [291, 287] width 36 height 36
checkbox input "true"
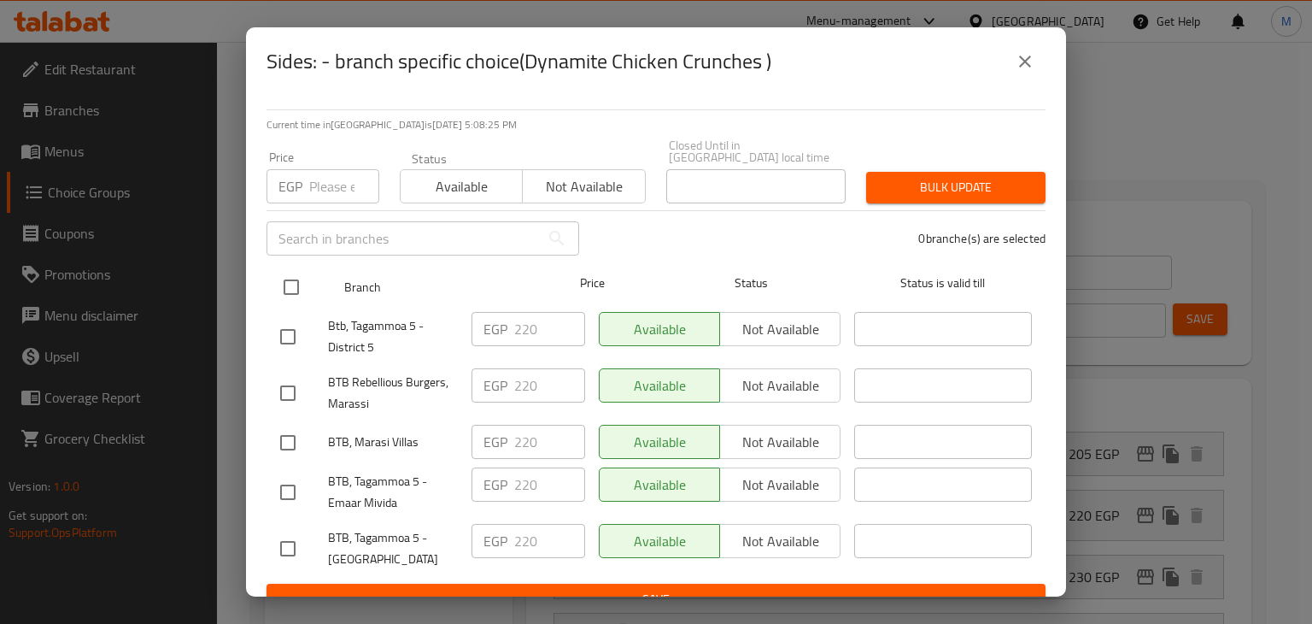
checkbox input "true"
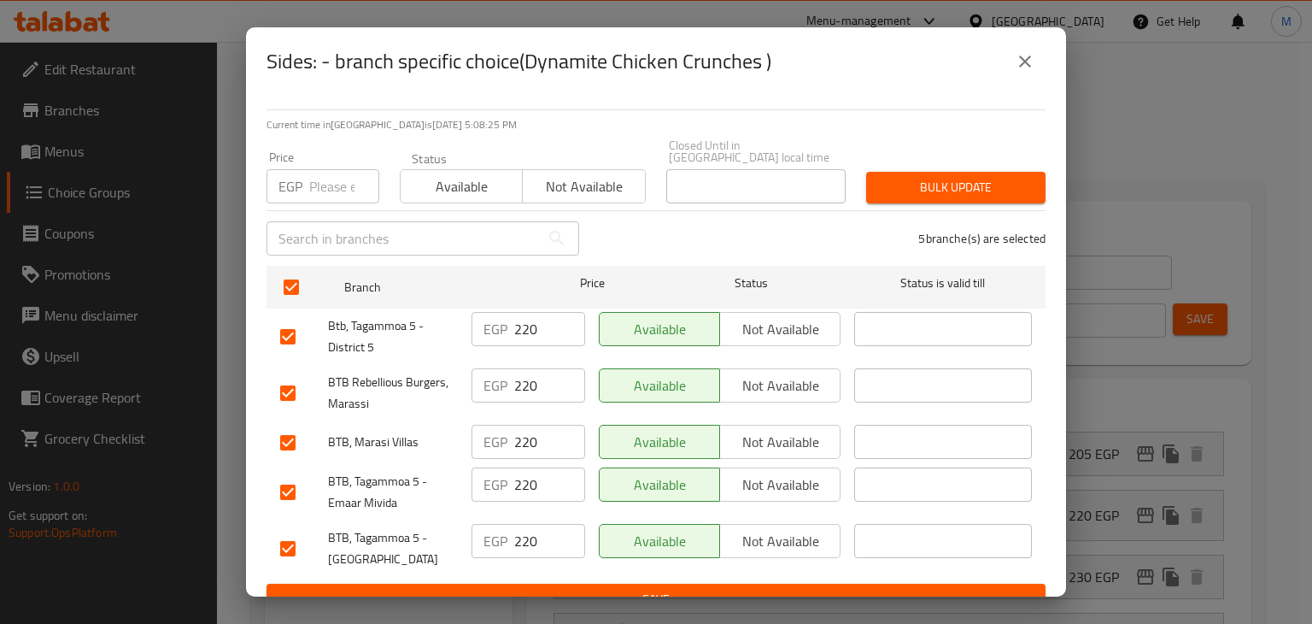
click at [601, 174] on span "Not available" at bounding box center [584, 186] width 108 height 25
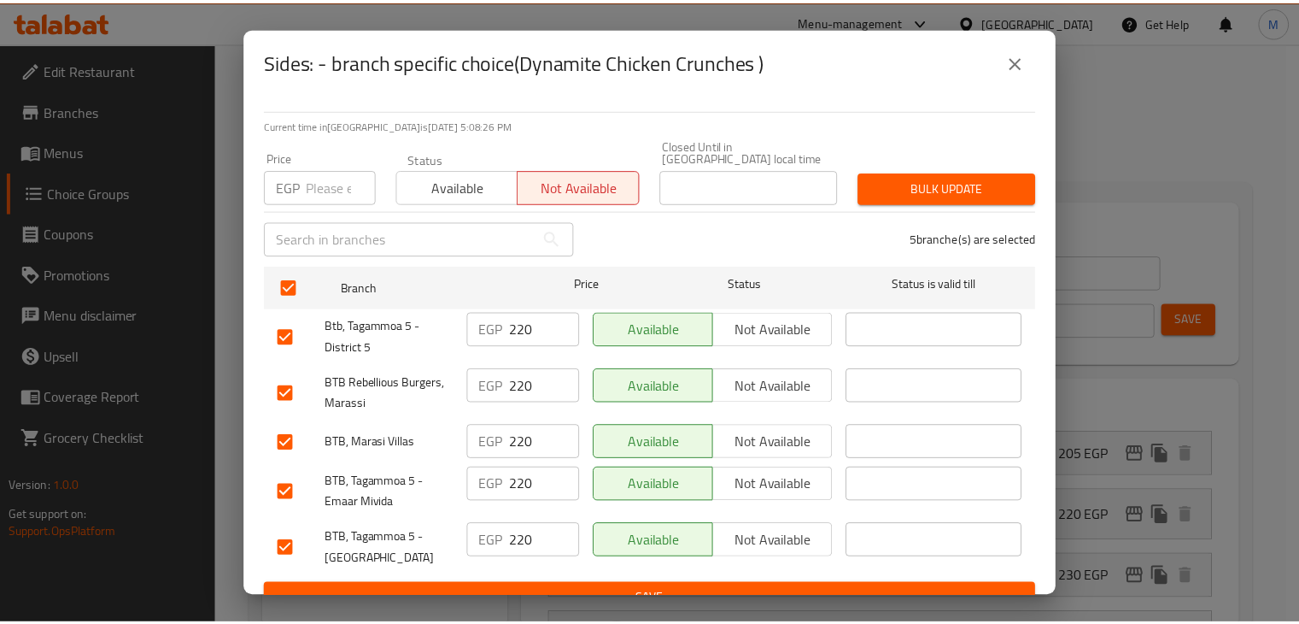
scroll to position [14, 0]
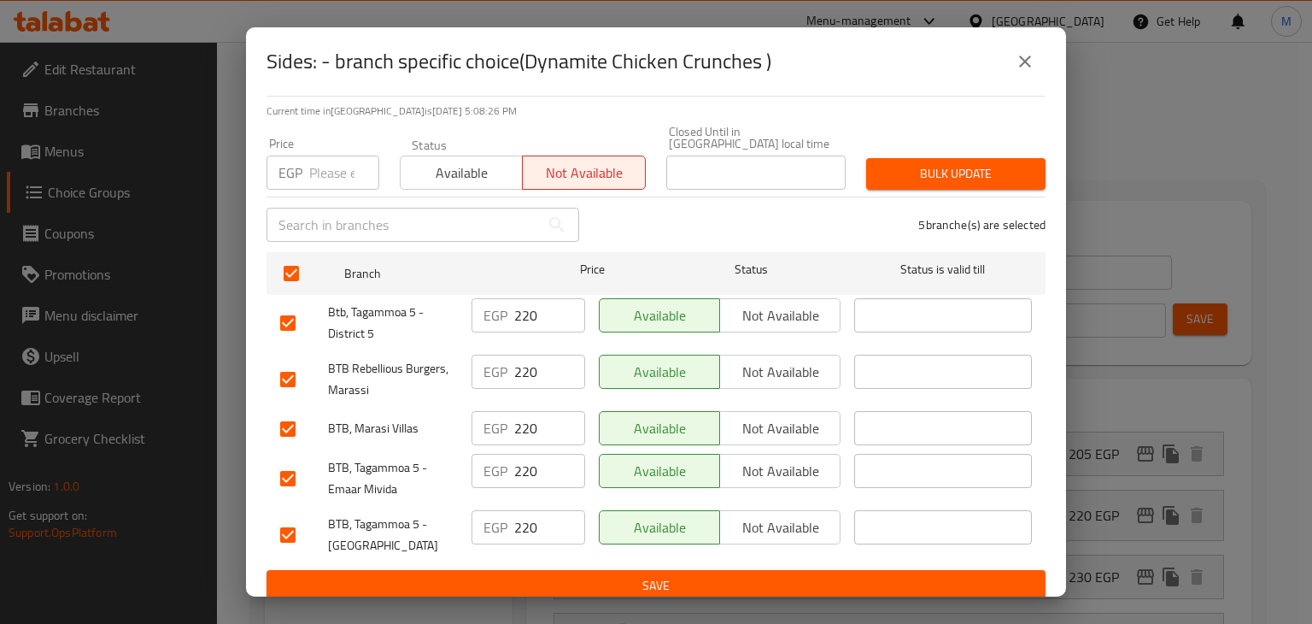
click at [680, 570] on button "Save" at bounding box center [656, 586] width 779 height 32
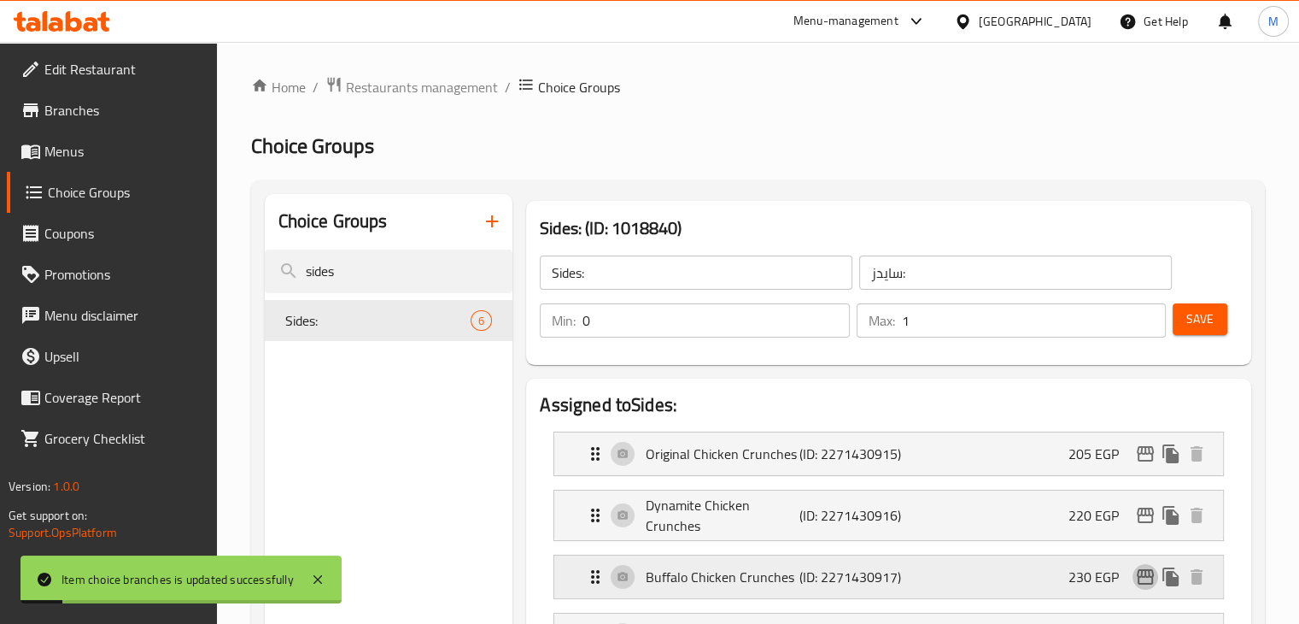
click at [1139, 578] on icon "edit" at bounding box center [1145, 576] width 21 height 21
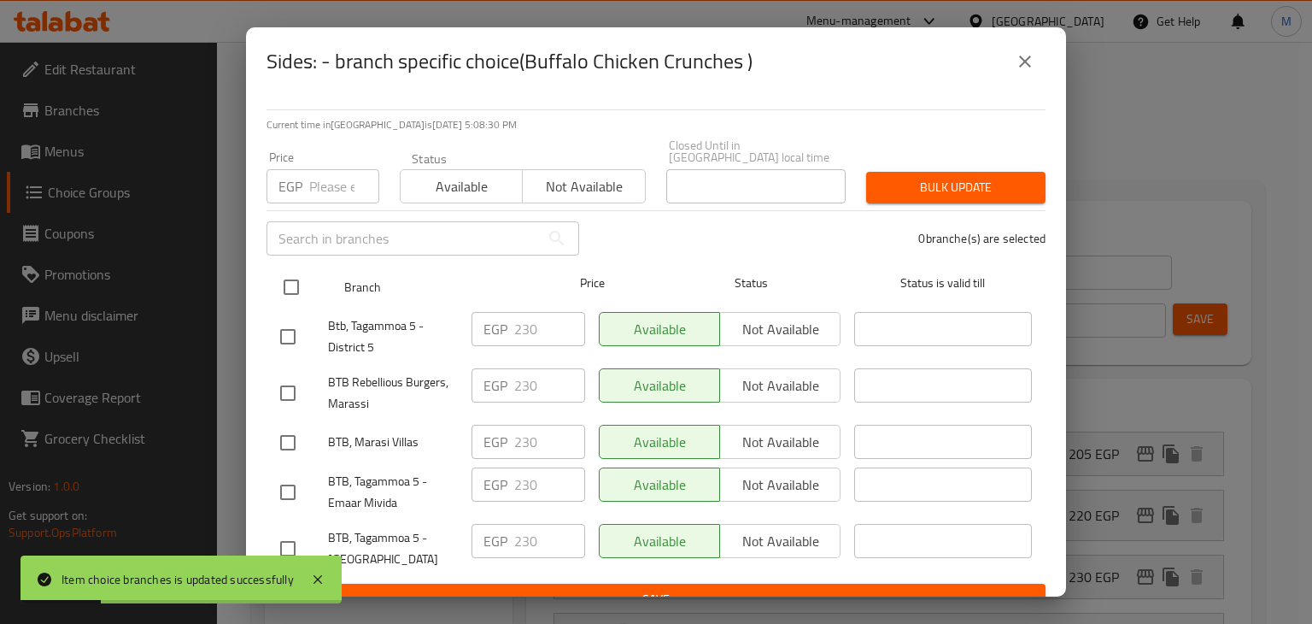
click at [298, 286] on input "checkbox" at bounding box center [291, 287] width 36 height 36
checkbox input "true"
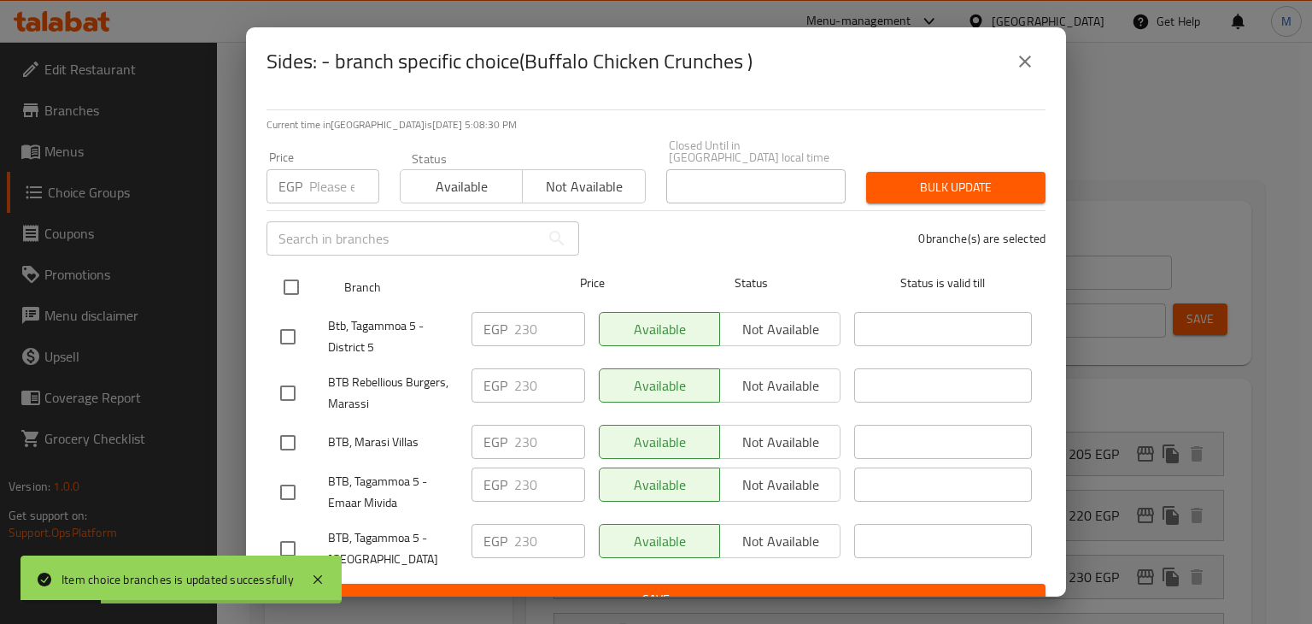
checkbox input "true"
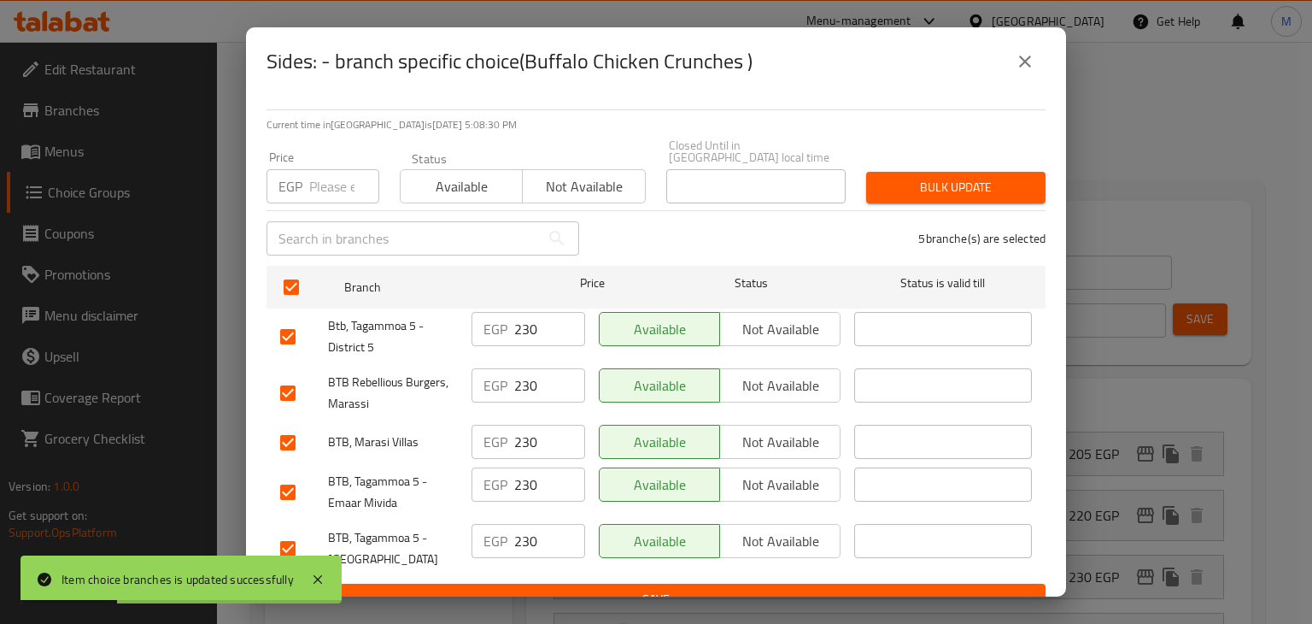
click at [554, 174] on span "Not available" at bounding box center [584, 186] width 108 height 25
click at [689, 589] on span "Save" at bounding box center [656, 599] width 752 height 21
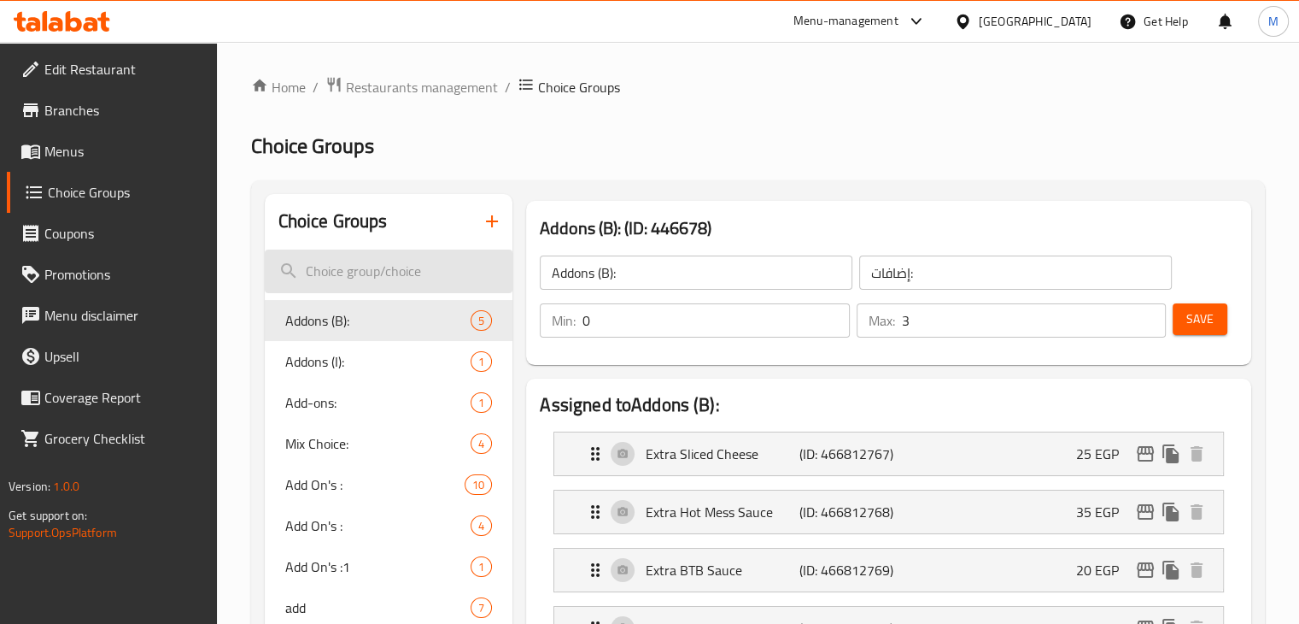
click at [396, 278] on input "search" at bounding box center [389, 271] width 249 height 44
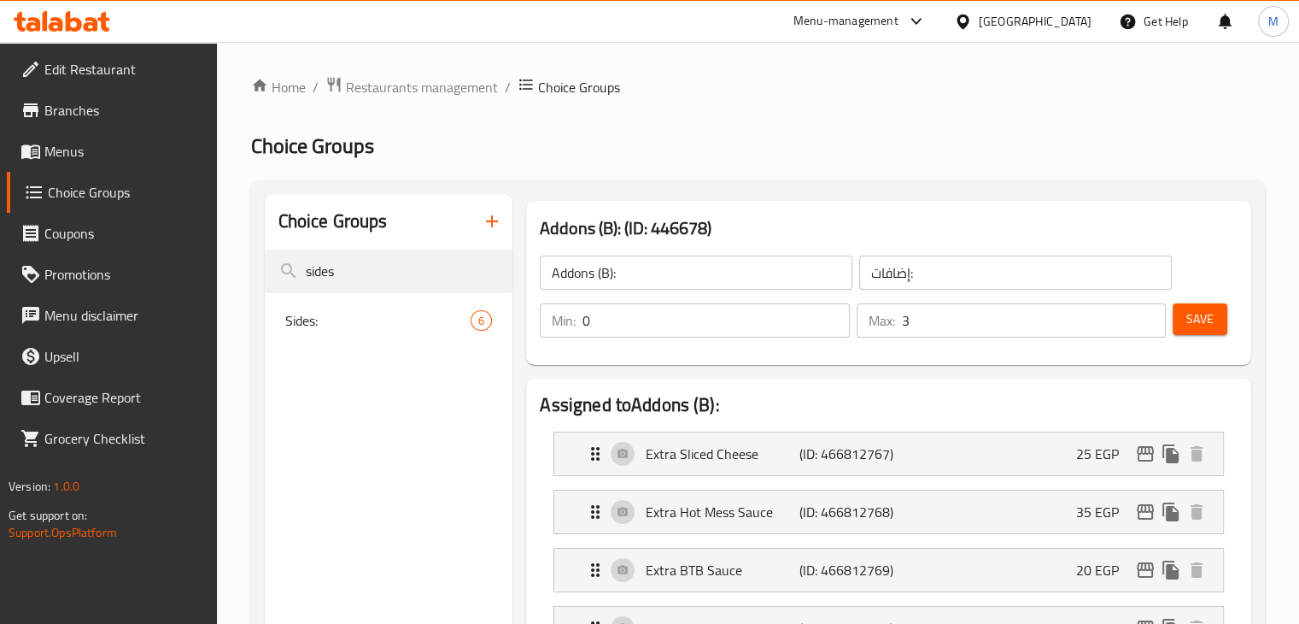
type input "sides"
click at [407, 320] on span "Sides:" at bounding box center [378, 320] width 186 height 21
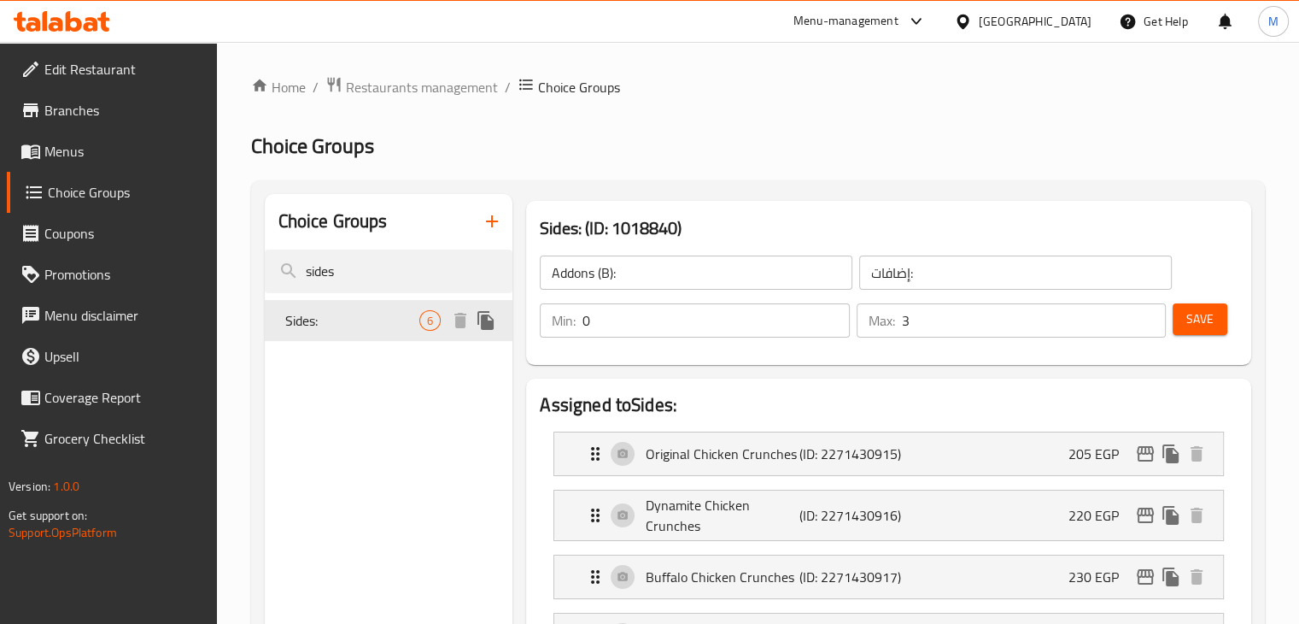
type input "Sides:"
type input "سايدز:"
type input "1"
click at [1148, 456] on icon "edit" at bounding box center [1145, 453] width 21 height 21
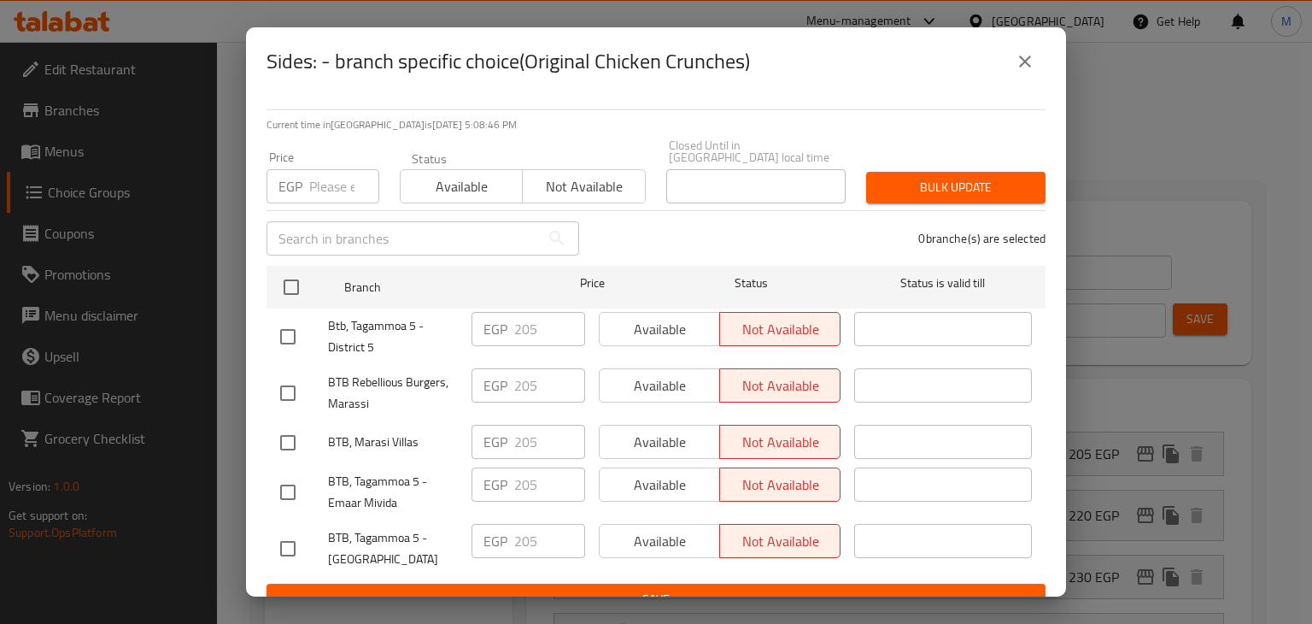
click at [1020, 78] on button "close" at bounding box center [1025, 61] width 41 height 41
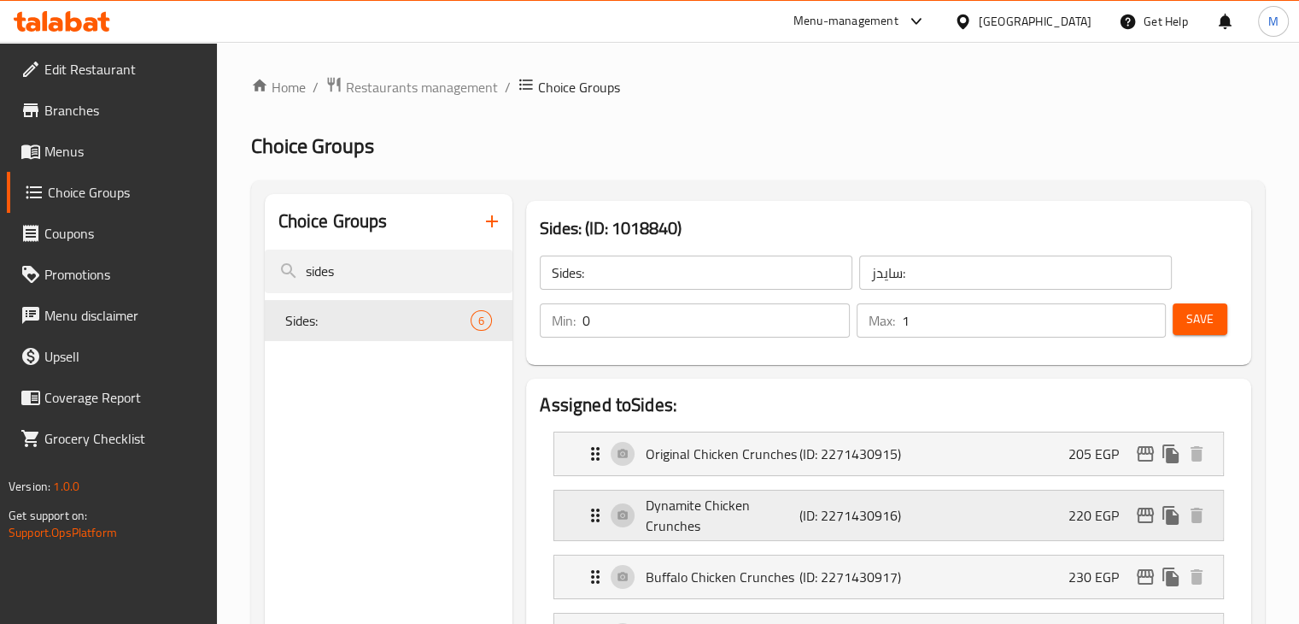
click at [1142, 509] on icon "edit" at bounding box center [1145, 514] width 17 height 15
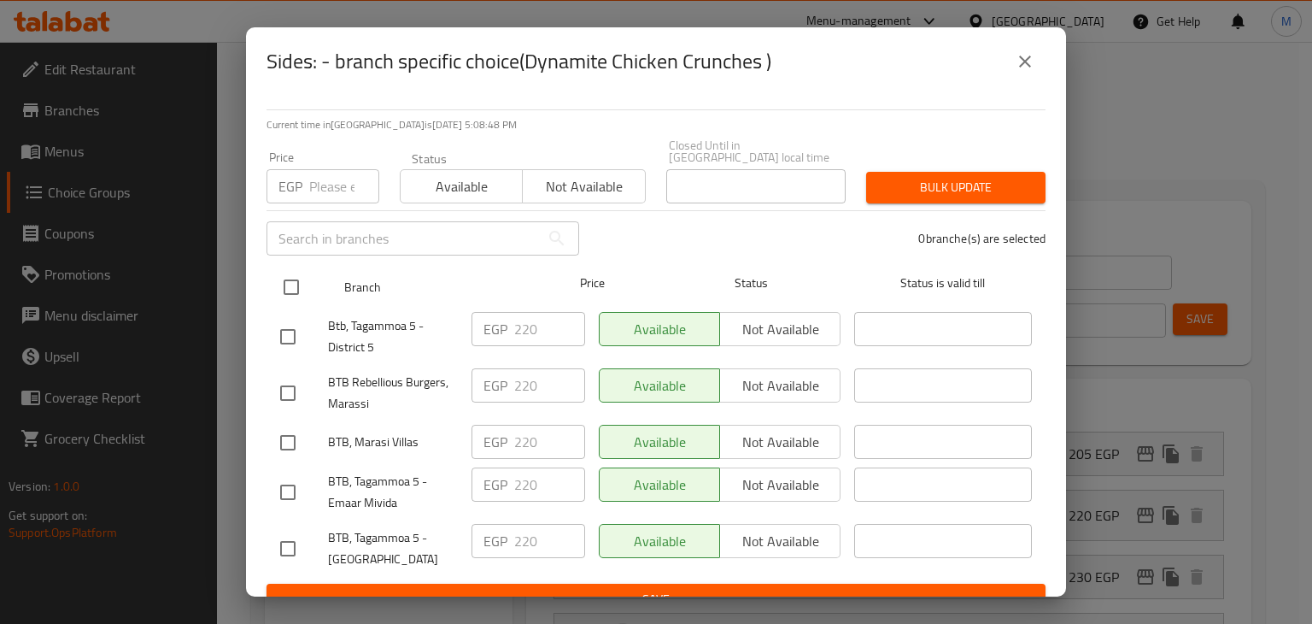
click at [300, 269] on input "checkbox" at bounding box center [291, 287] width 36 height 36
checkbox input "true"
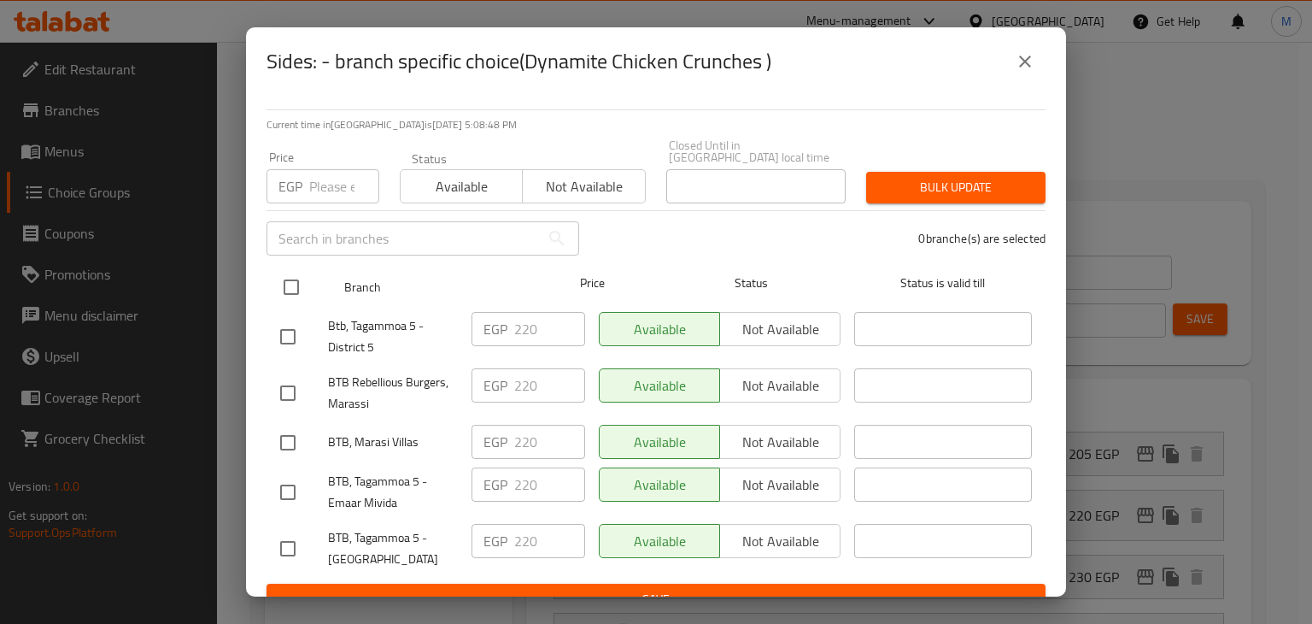
checkbox input "true"
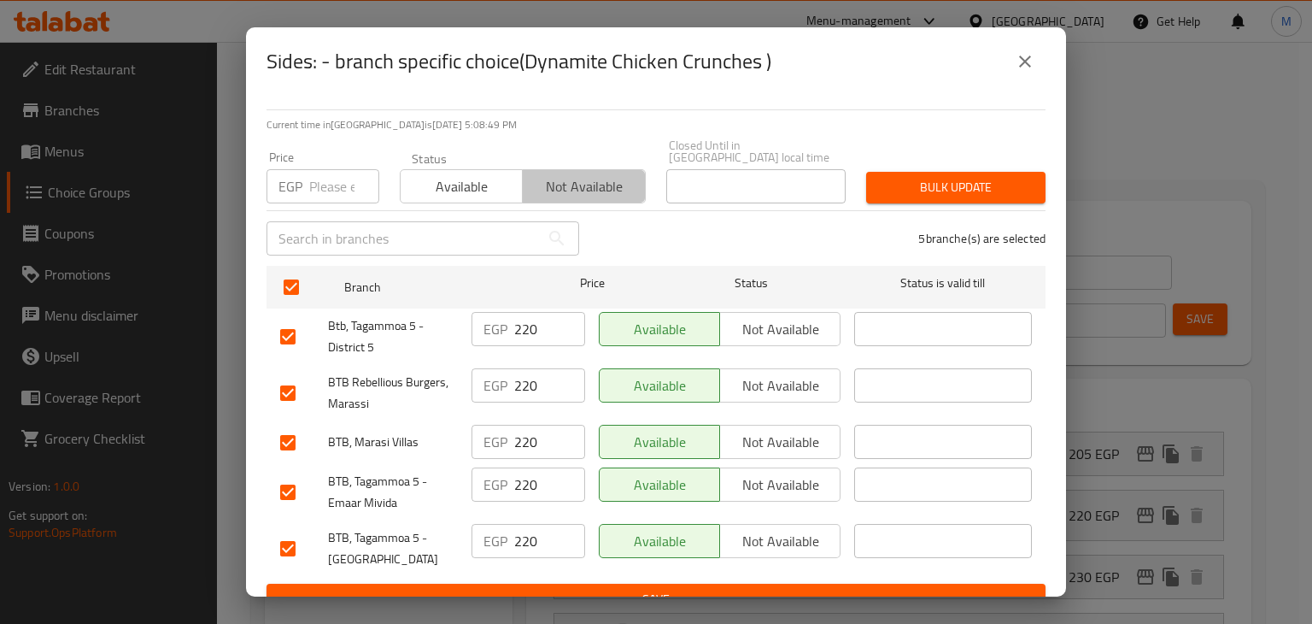
click at [576, 181] on span "Not available" at bounding box center [584, 186] width 108 height 25
click at [875, 208] on div "5 branche(s) are selected" at bounding box center [822, 239] width 466 height 62
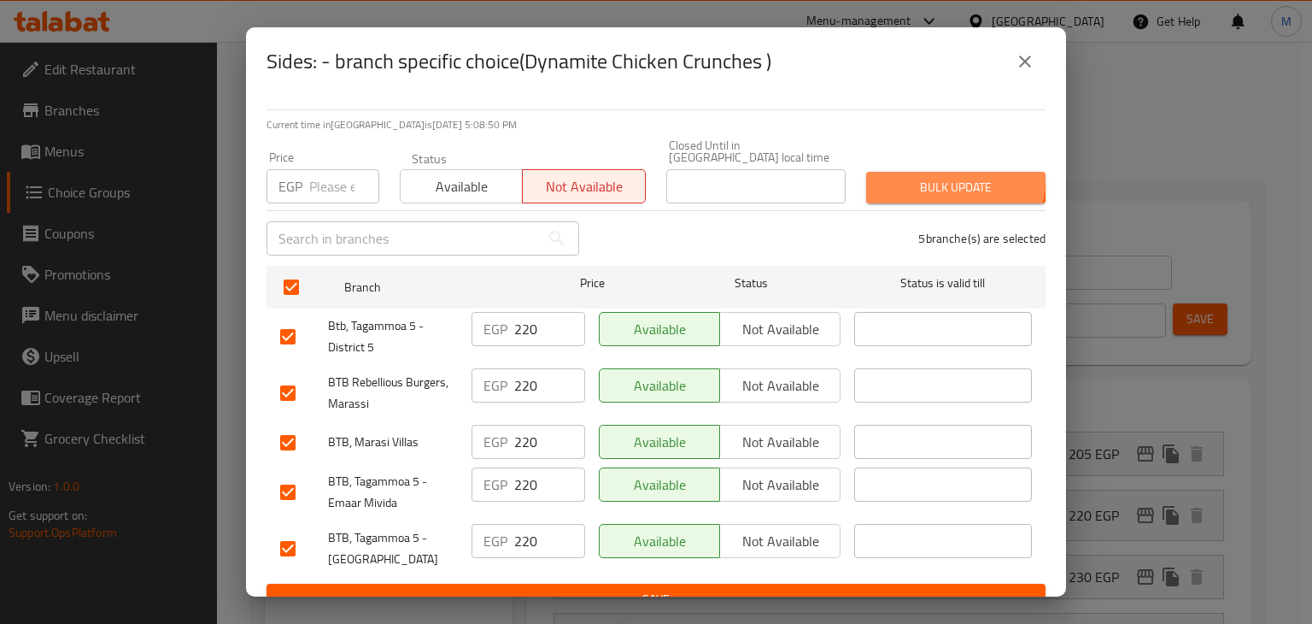
click at [921, 177] on span "Bulk update" at bounding box center [956, 187] width 152 height 21
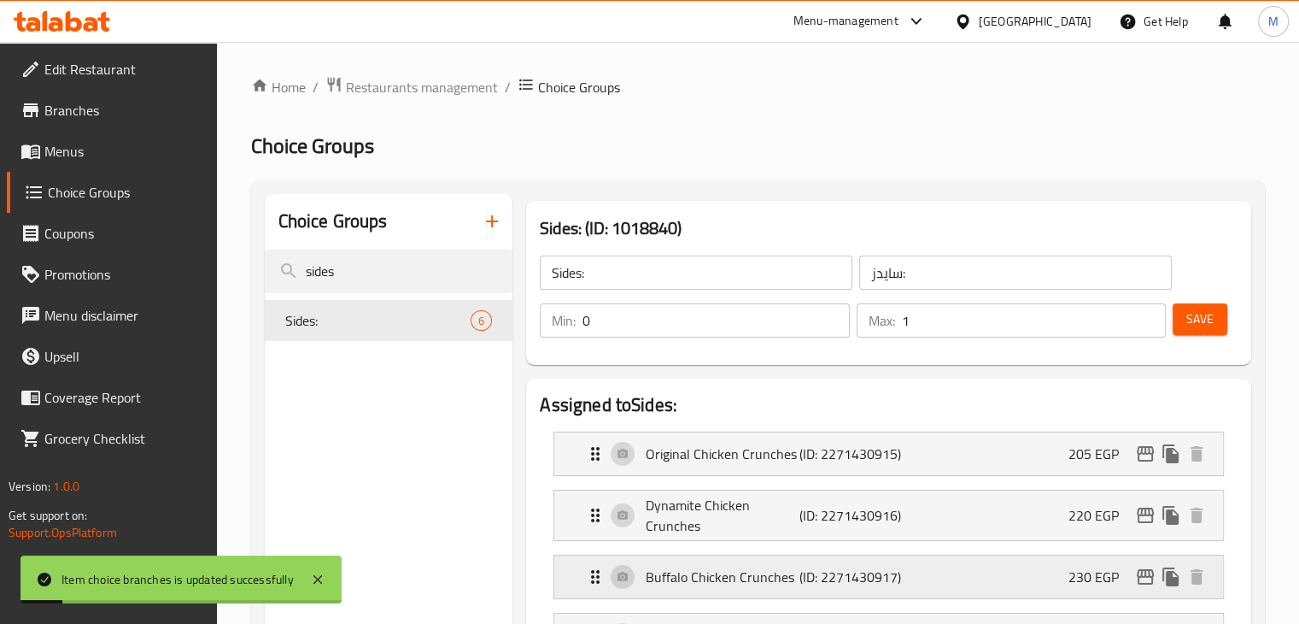
click at [1139, 574] on icon "edit" at bounding box center [1145, 576] width 21 height 21
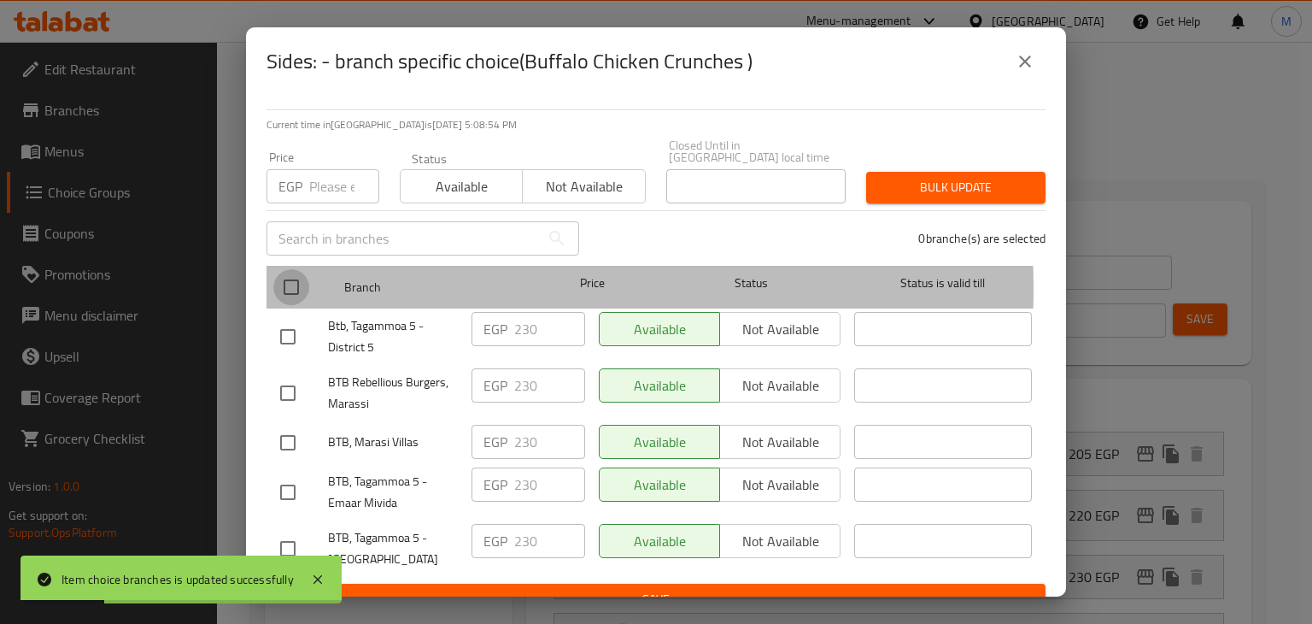
click at [296, 277] on input "checkbox" at bounding box center [291, 287] width 36 height 36
checkbox input "true"
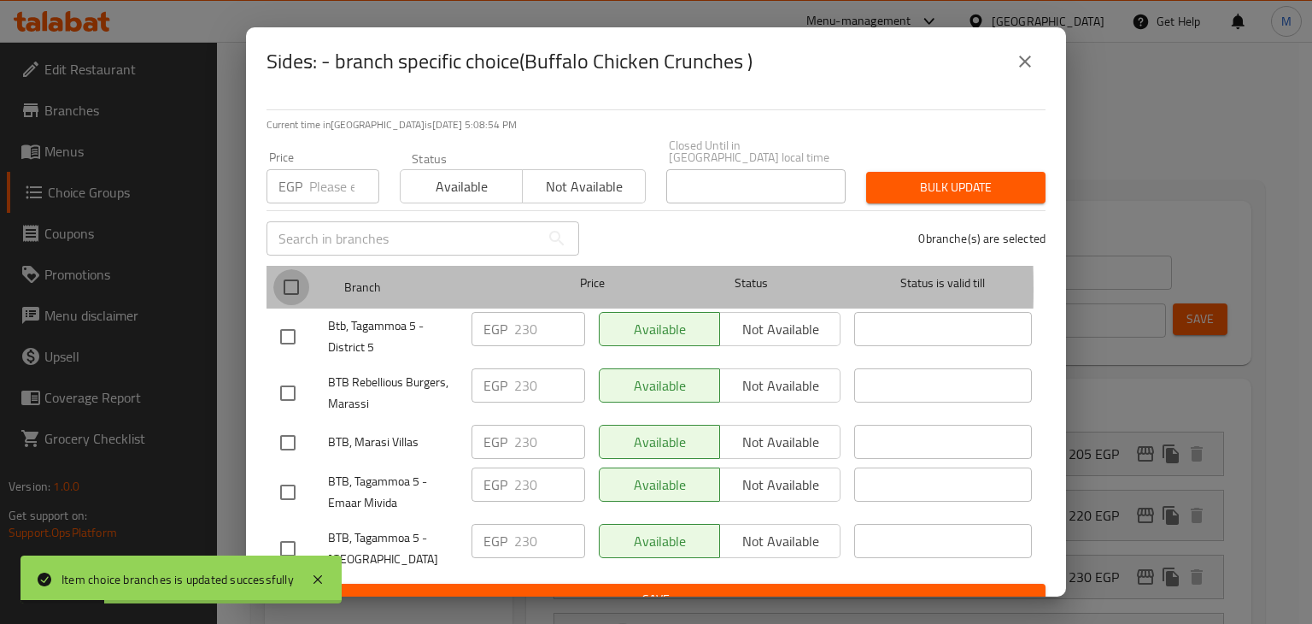
checkbox input "true"
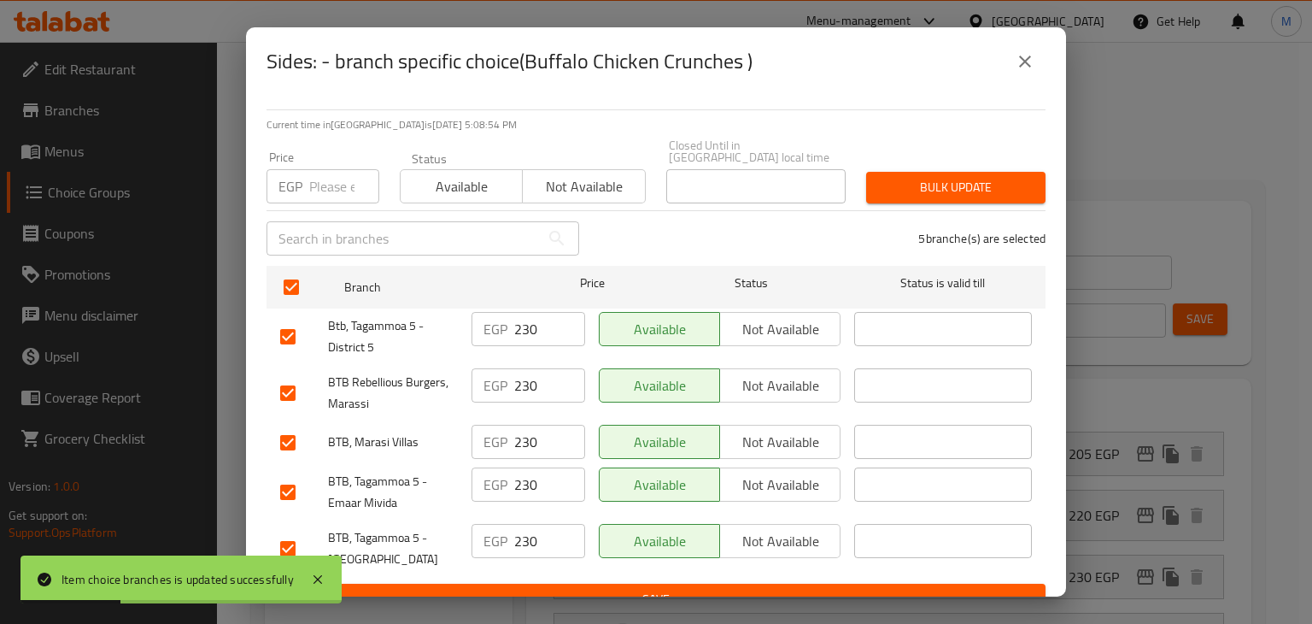
click at [539, 211] on div "​" at bounding box center [422, 238] width 333 height 55
click at [584, 179] on span "Not available" at bounding box center [584, 186] width 108 height 25
click at [936, 177] on span "Bulk update" at bounding box center [956, 187] width 152 height 21
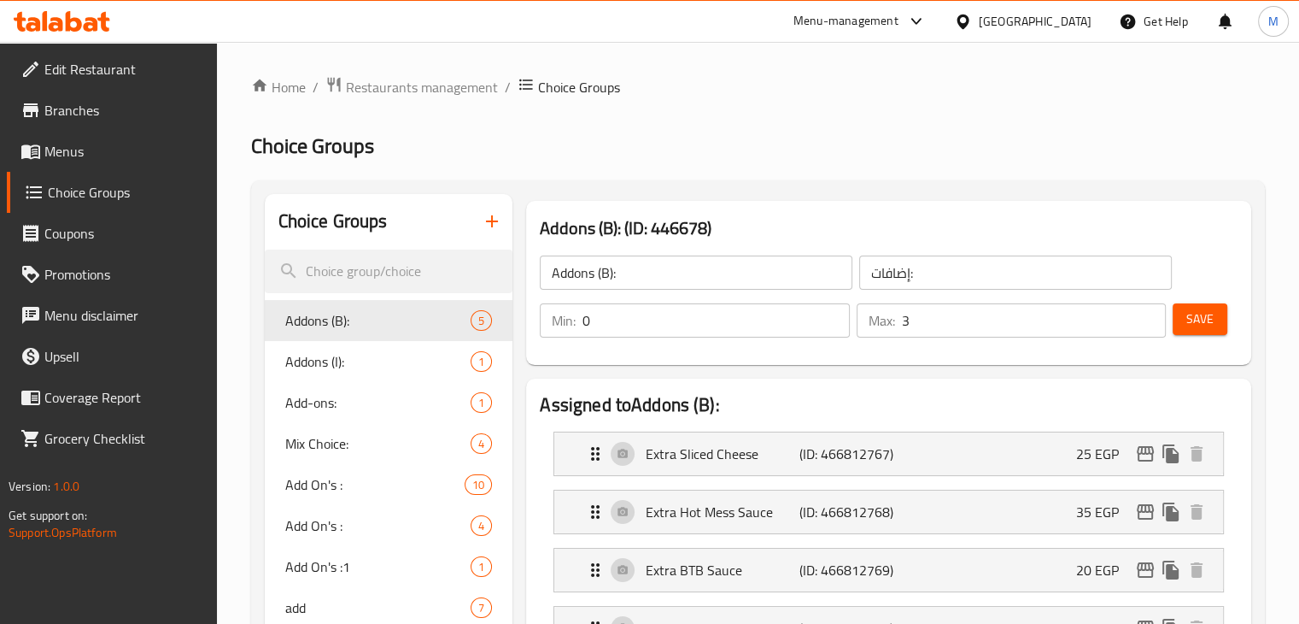
click at [360, 271] on input "search" at bounding box center [389, 271] width 249 height 44
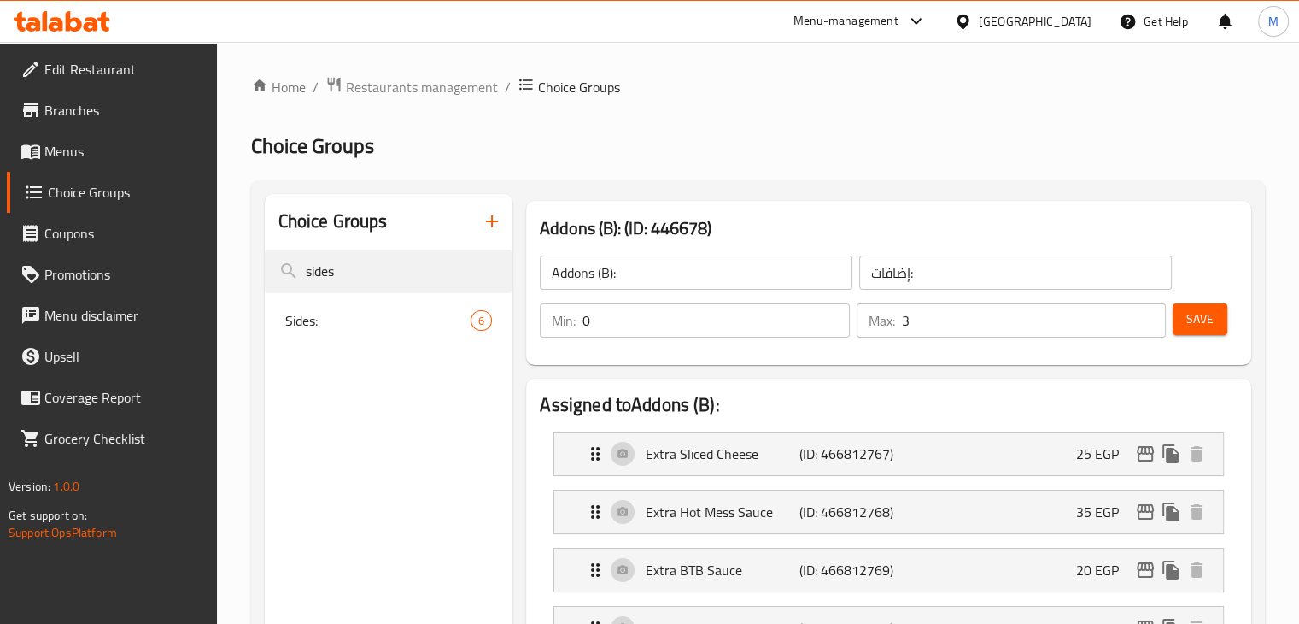
type input "sides"
click at [385, 306] on div "Sides: 6" at bounding box center [389, 320] width 249 height 41
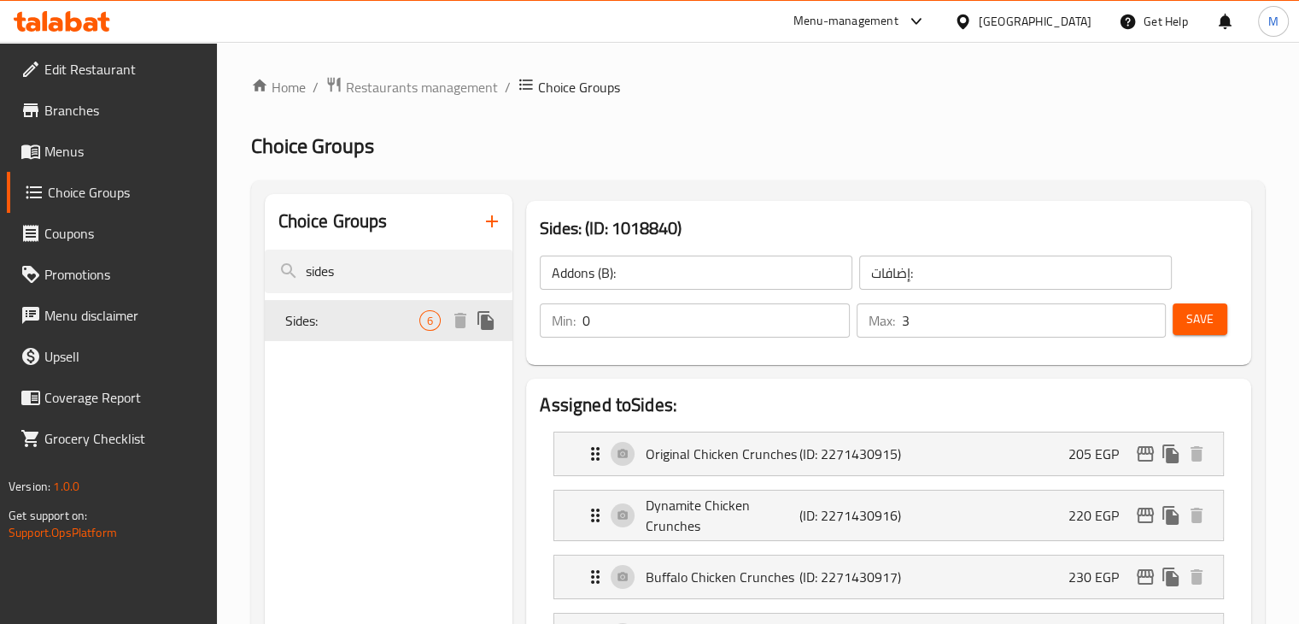
type input "Sides:"
type input "سايدز:"
type input "1"
click at [1151, 515] on icon "edit" at bounding box center [1145, 514] width 17 height 15
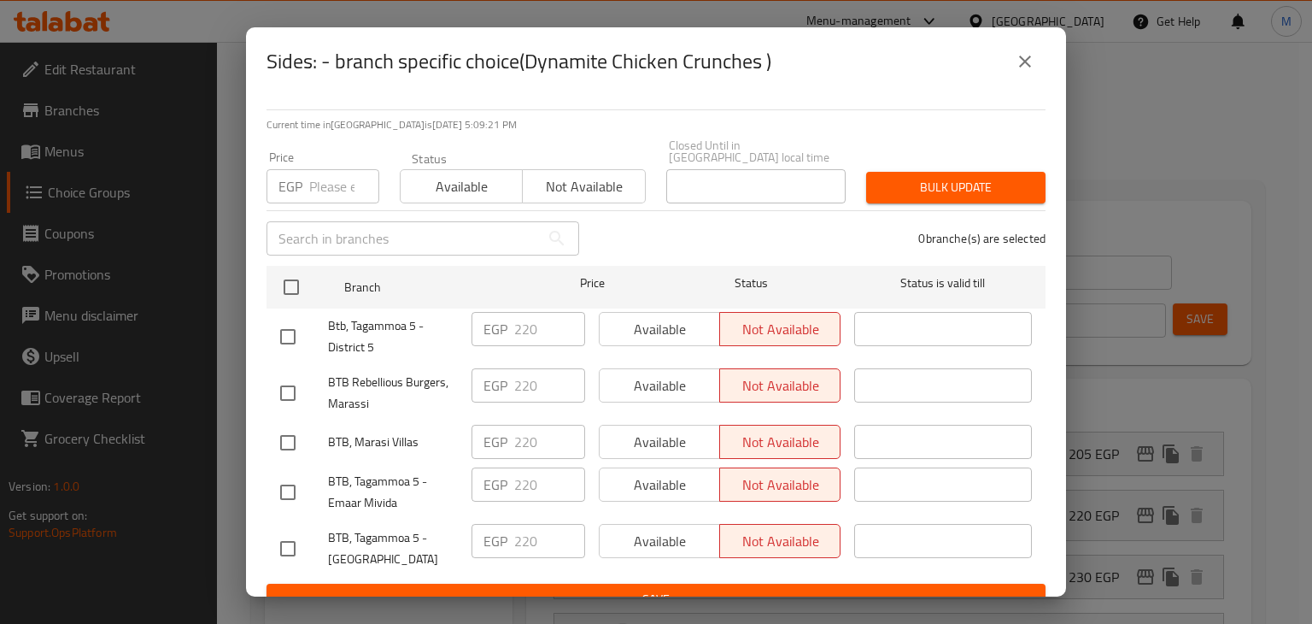
click at [1034, 68] on icon "close" at bounding box center [1025, 61] width 21 height 21
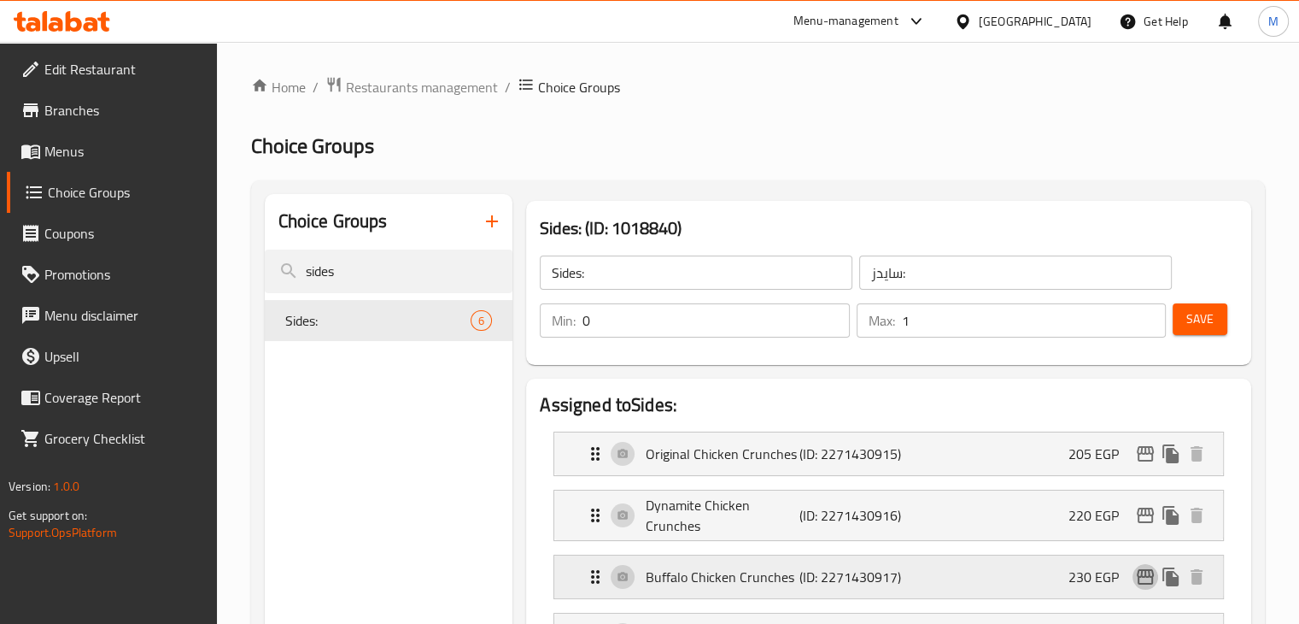
click at [1146, 576] on icon "edit" at bounding box center [1145, 576] width 17 height 15
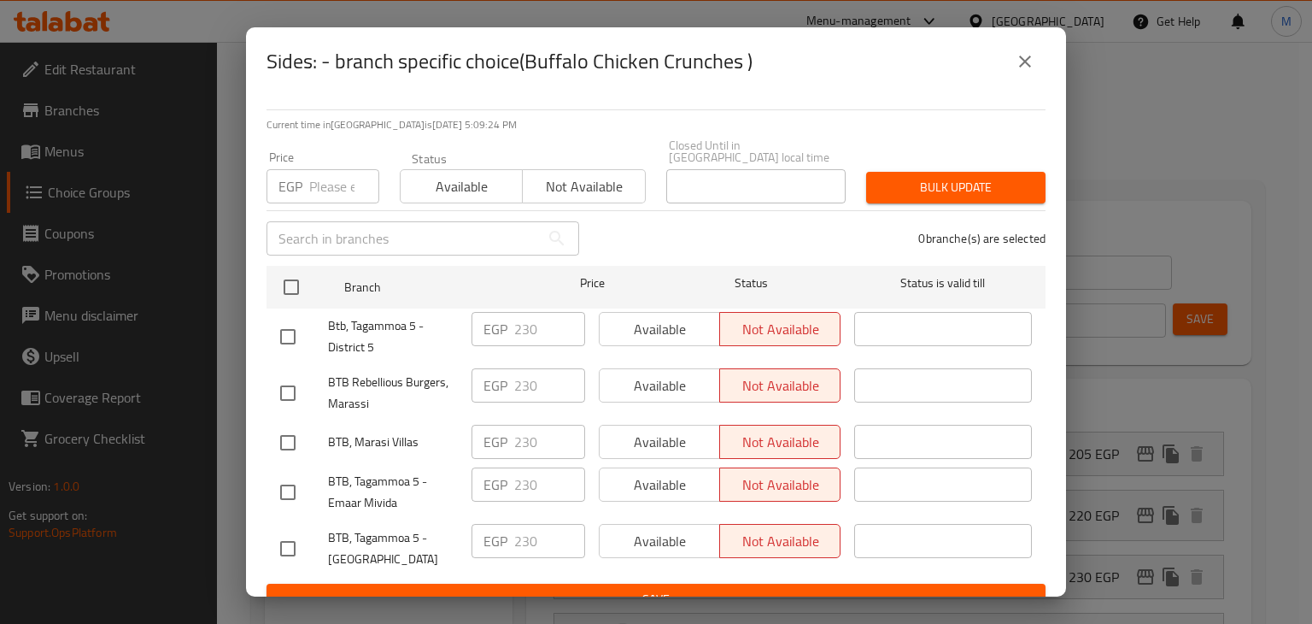
click at [1022, 38] on div "Sides: - branch specific choice(Buffalo Chicken Crunches )" at bounding box center [656, 61] width 820 height 68
click at [1018, 63] on icon "close" at bounding box center [1025, 61] width 21 height 21
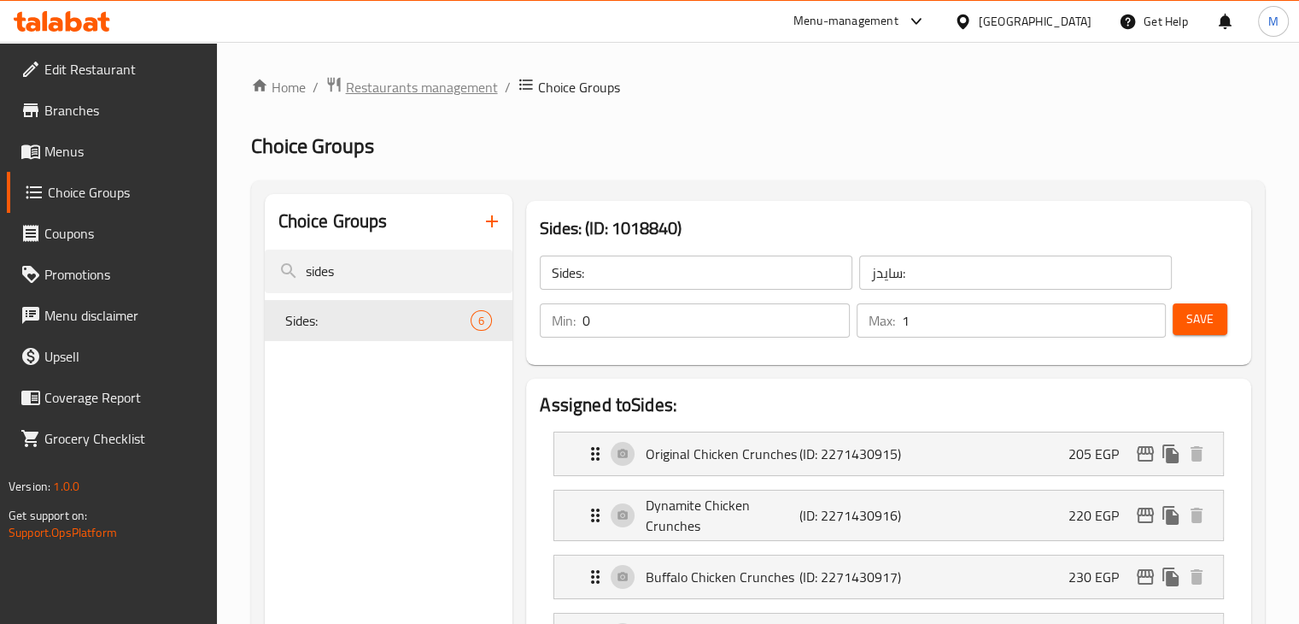
click at [410, 97] on span "Restaurants management" at bounding box center [422, 87] width 152 height 21
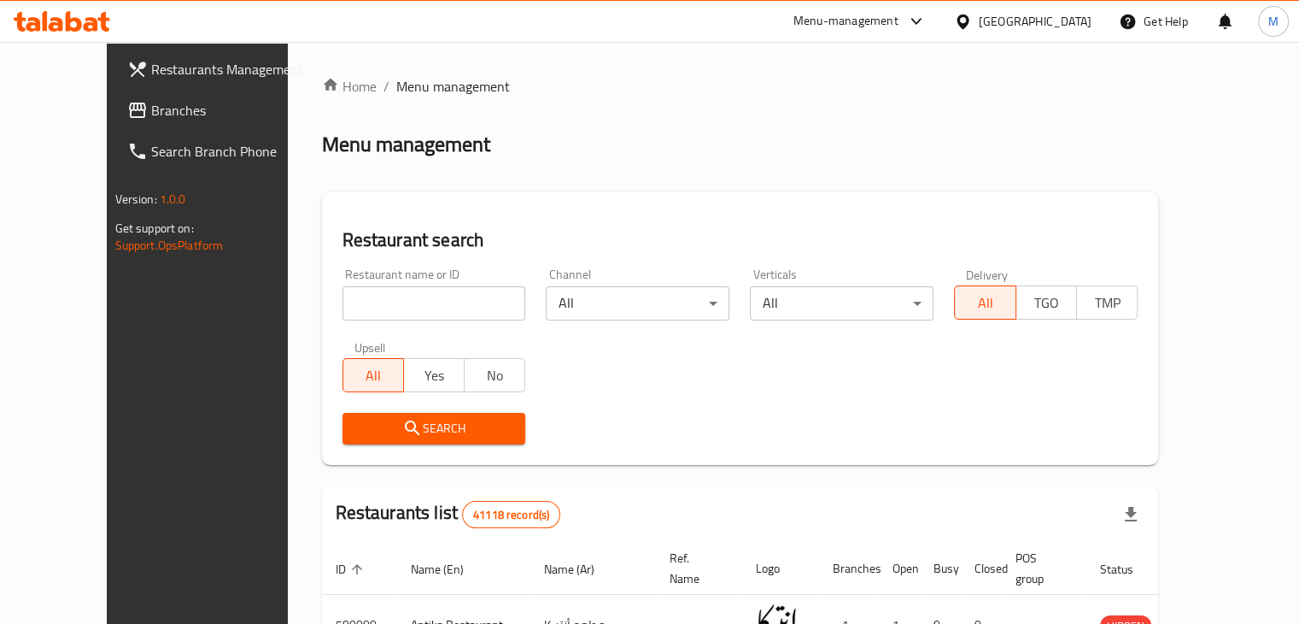
click at [393, 302] on input "search" at bounding box center [435, 303] width 184 height 34
type input "bistro"
click button "Search" at bounding box center [435, 429] width 184 height 32
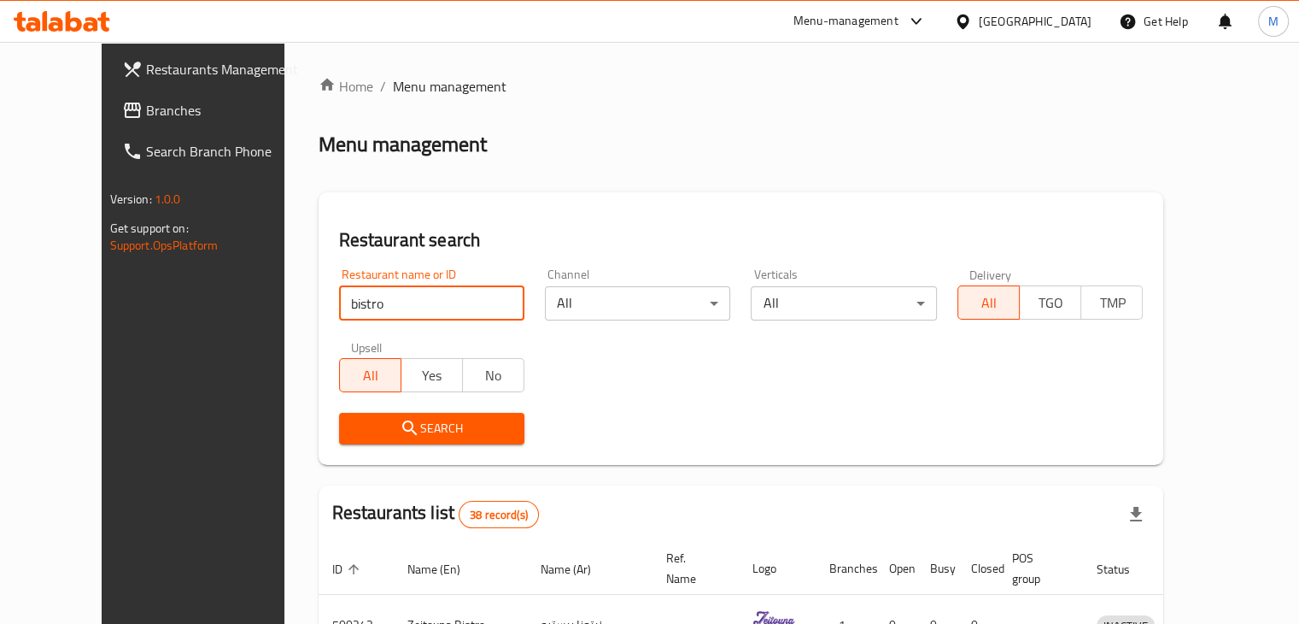
click at [146, 110] on span "Branches" at bounding box center [225, 110] width 159 height 21
